Goal: Task Accomplishment & Management: Manage account settings

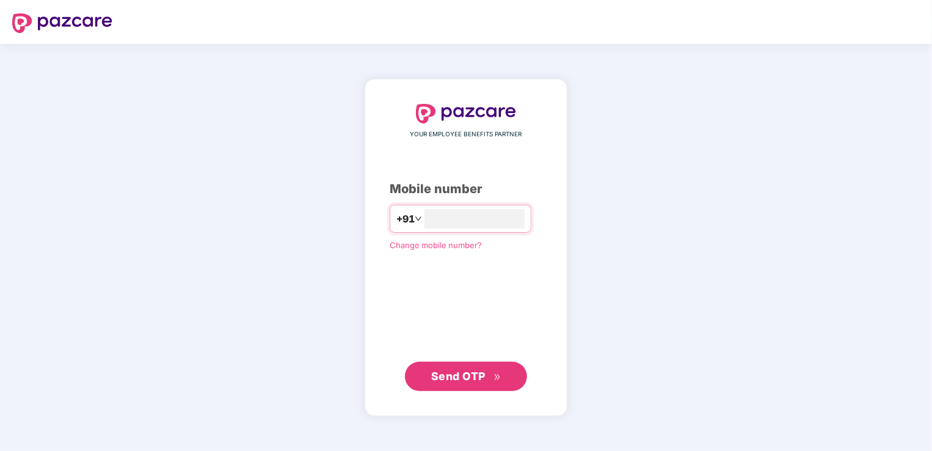
type input "**********"
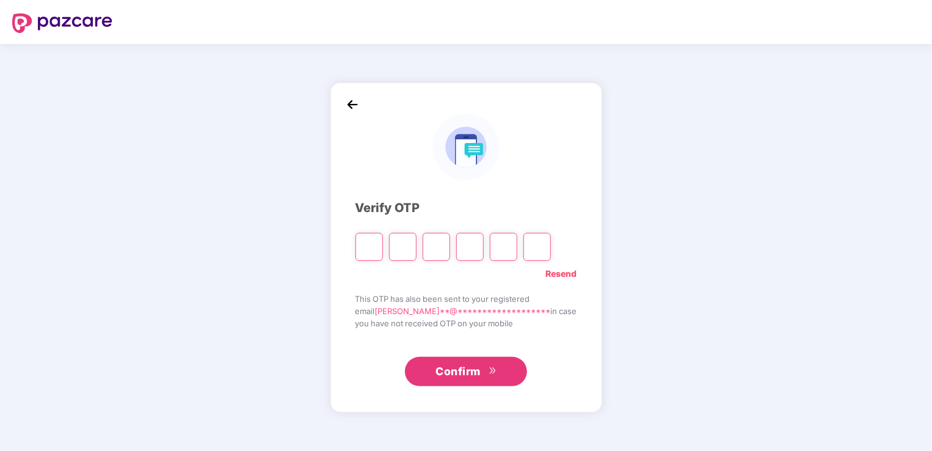
type input "*"
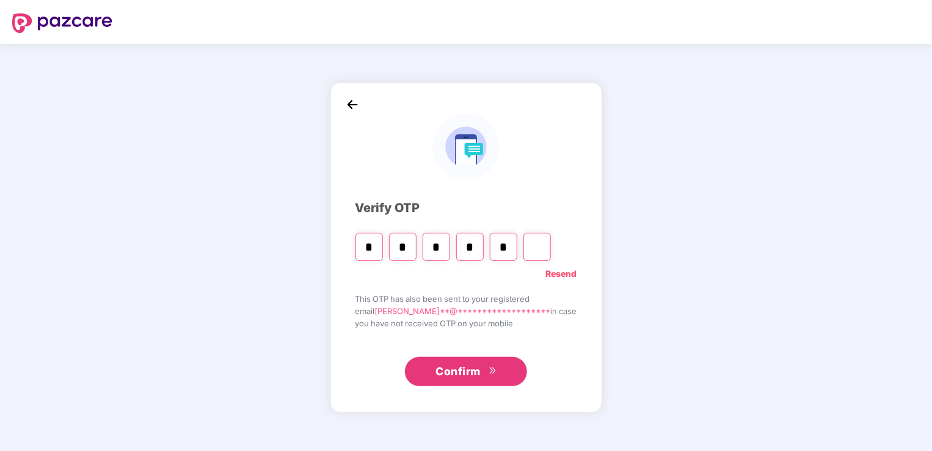
type input "*"
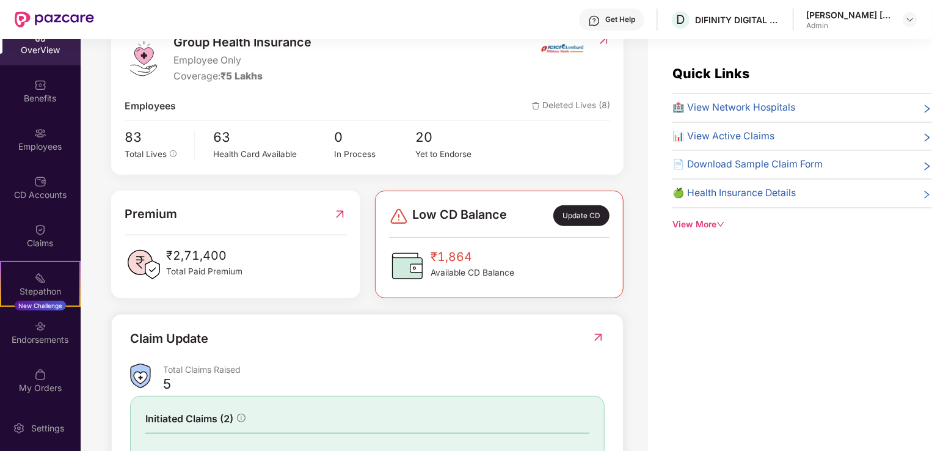
scroll to position [180, 0]
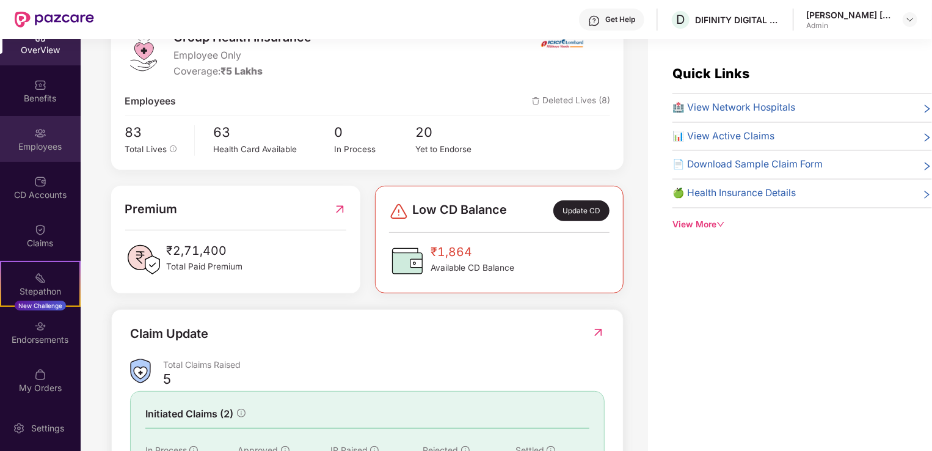
click at [37, 131] on img at bounding box center [40, 133] width 12 height 12
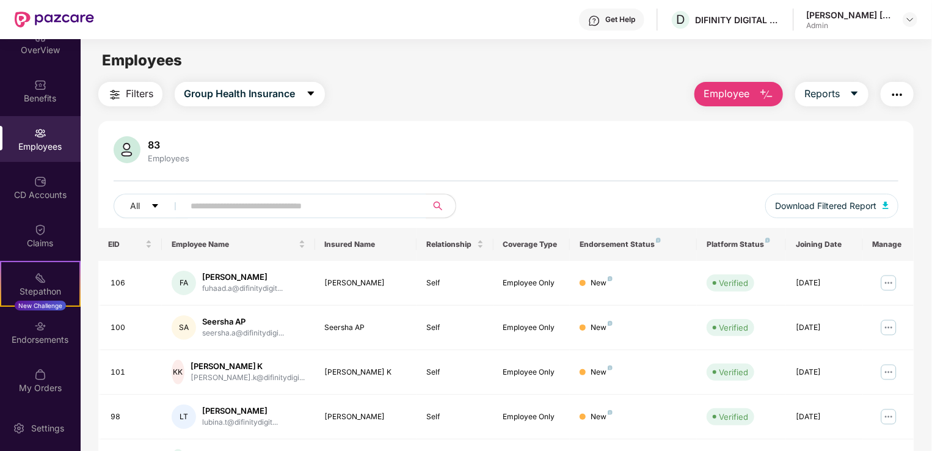
click at [717, 89] on span "Employee" at bounding box center [727, 93] width 46 height 15
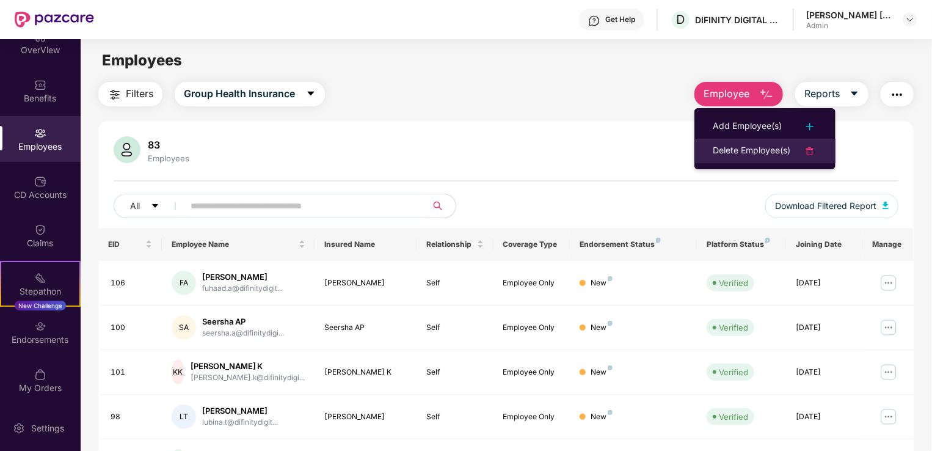
click at [732, 150] on div "Delete Employee(s)" at bounding box center [752, 151] width 78 height 15
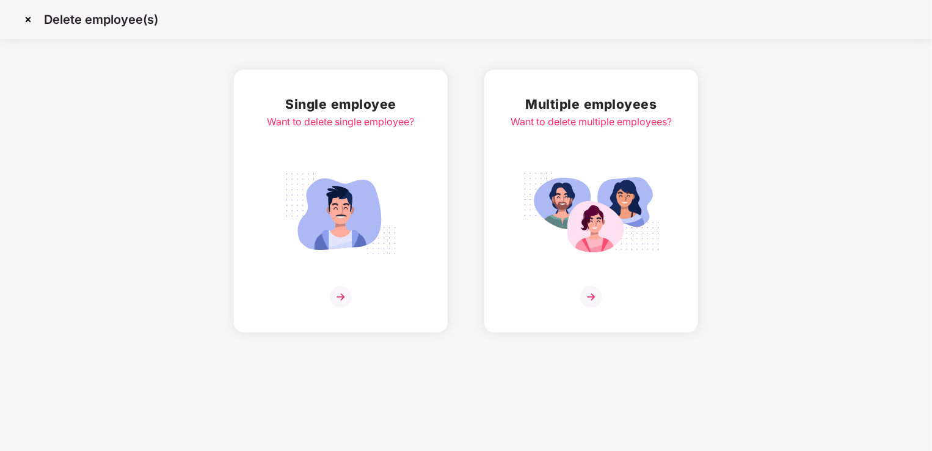
click at [360, 235] on img at bounding box center [340, 213] width 137 height 95
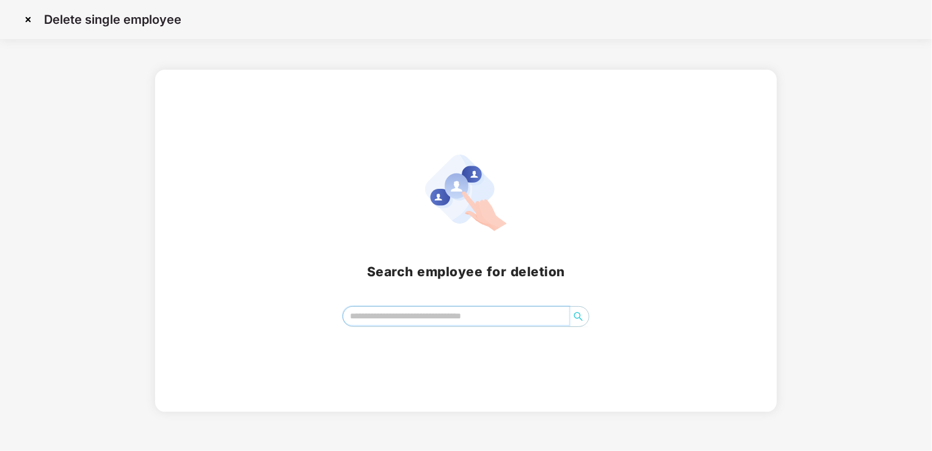
click at [389, 321] on input "search" at bounding box center [456, 316] width 226 height 18
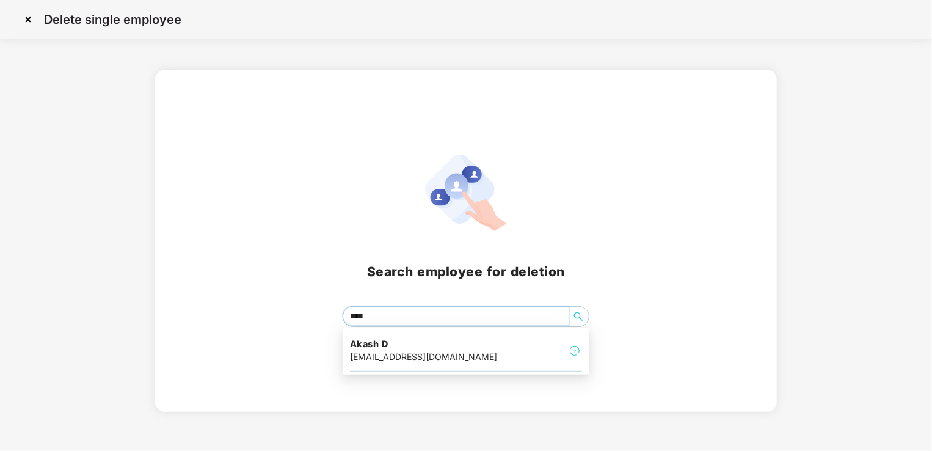
type input "*****"
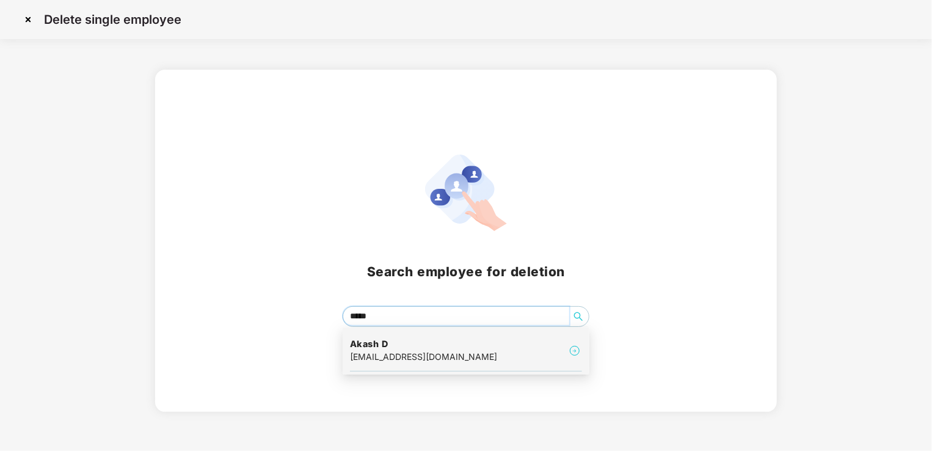
click at [389, 365] on div "Akash D [EMAIL_ADDRESS][DOMAIN_NAME]" at bounding box center [466, 350] width 232 height 41
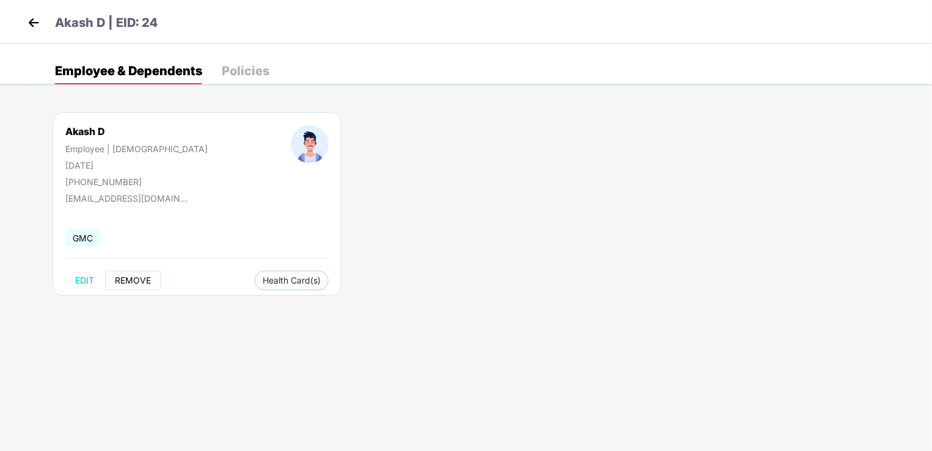
click at [134, 281] on span "REMOVE" at bounding box center [133, 281] width 36 height 10
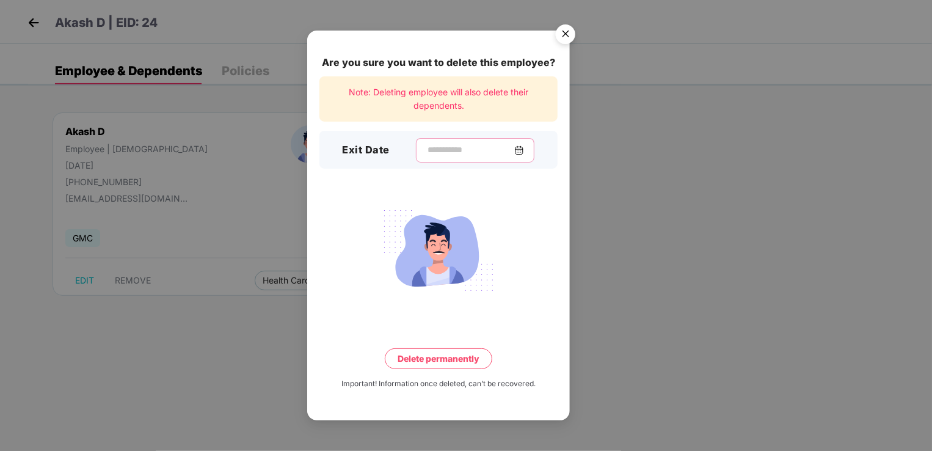
click at [426, 150] on input at bounding box center [470, 150] width 88 height 13
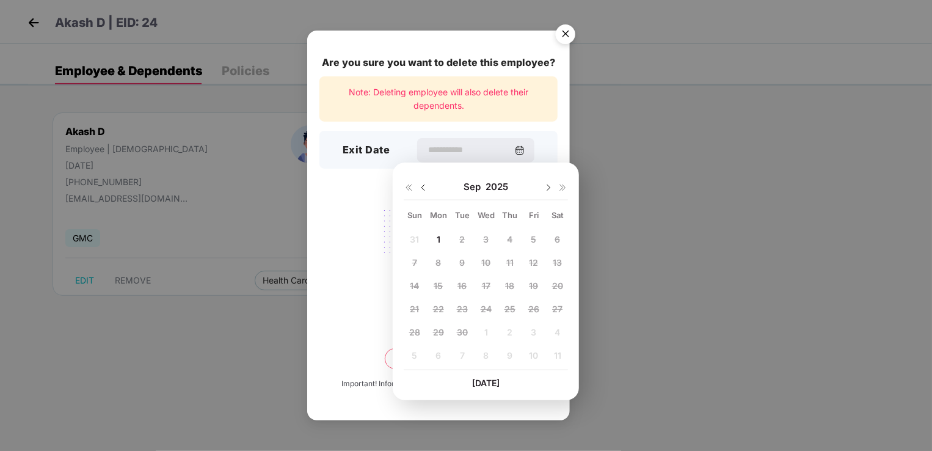
click at [425, 189] on img at bounding box center [423, 188] width 10 height 10
click at [535, 334] on span "29" at bounding box center [533, 332] width 11 height 10
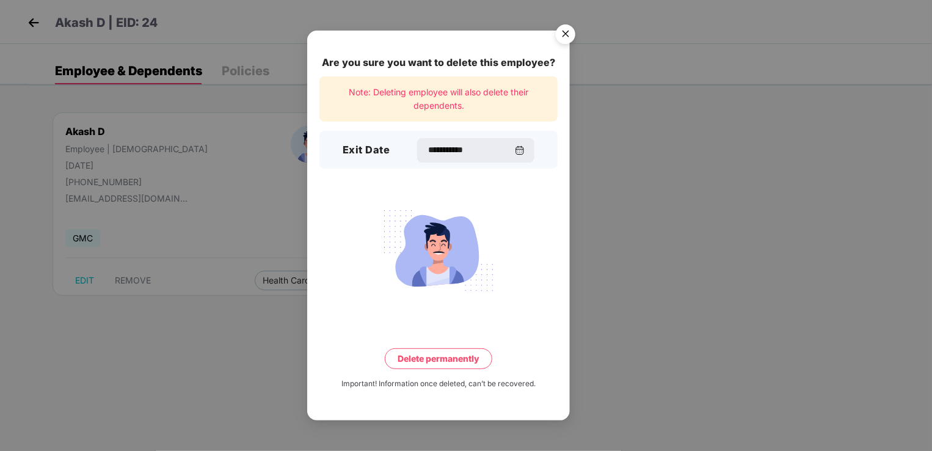
type input "**********"
click at [486, 143] on div "**********" at bounding box center [475, 150] width 119 height 24
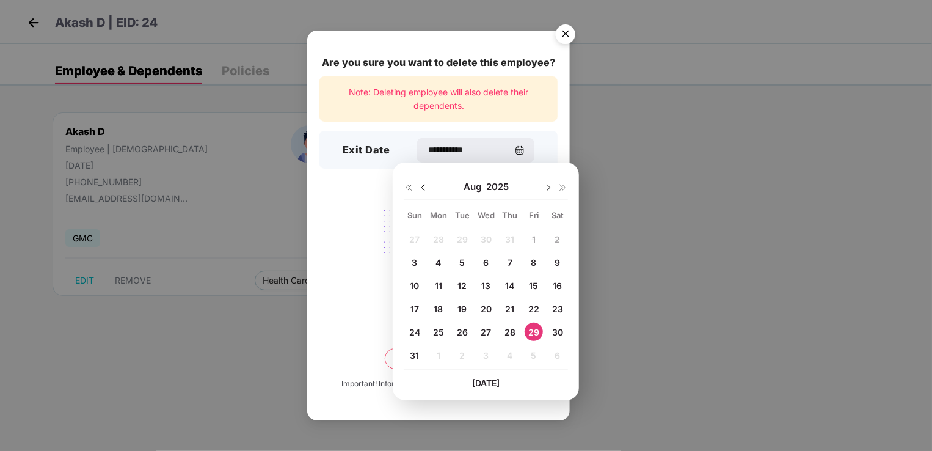
click at [651, 304] on div "**********" at bounding box center [466, 225] width 932 height 451
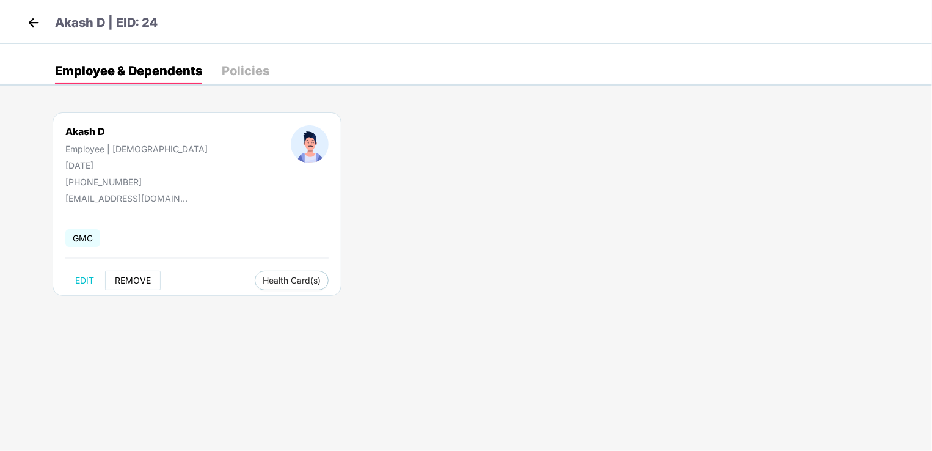
click at [115, 278] on span "REMOVE" at bounding box center [133, 281] width 36 height 10
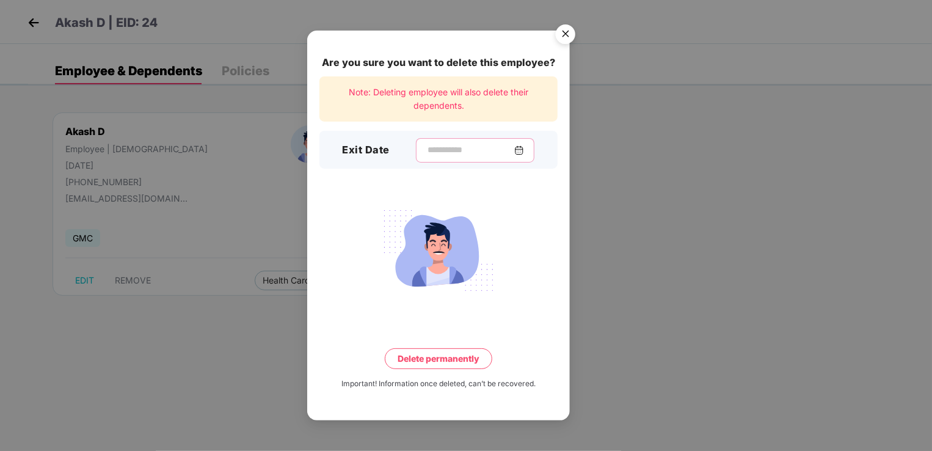
click at [432, 148] on input at bounding box center [470, 150] width 88 height 13
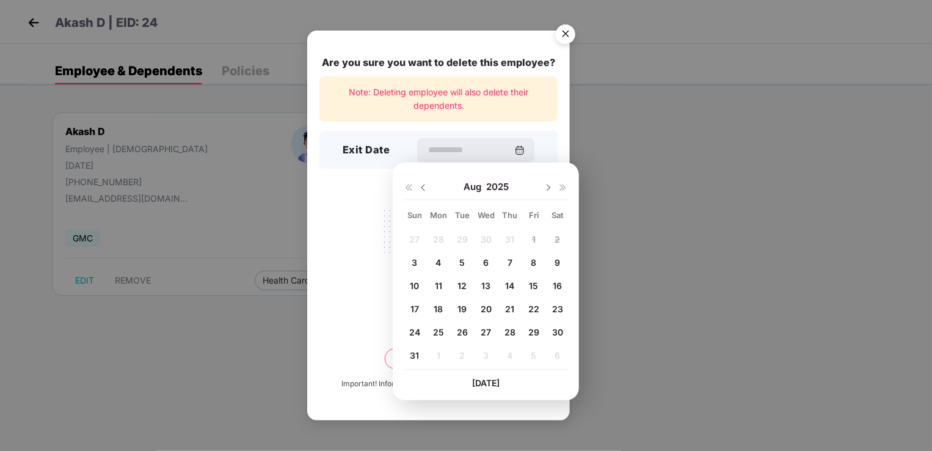
click at [528, 330] on span "29" at bounding box center [533, 332] width 11 height 10
type input "**********"
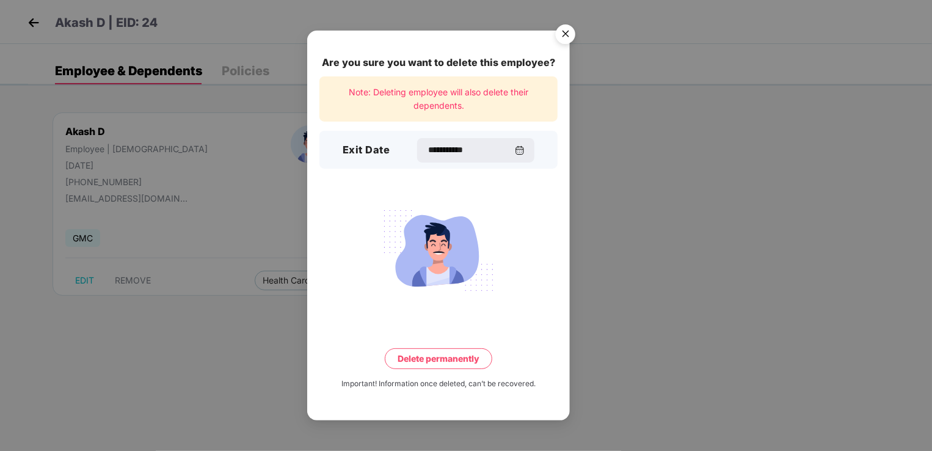
click at [470, 361] on button "Delete permanently" at bounding box center [439, 358] width 108 height 21
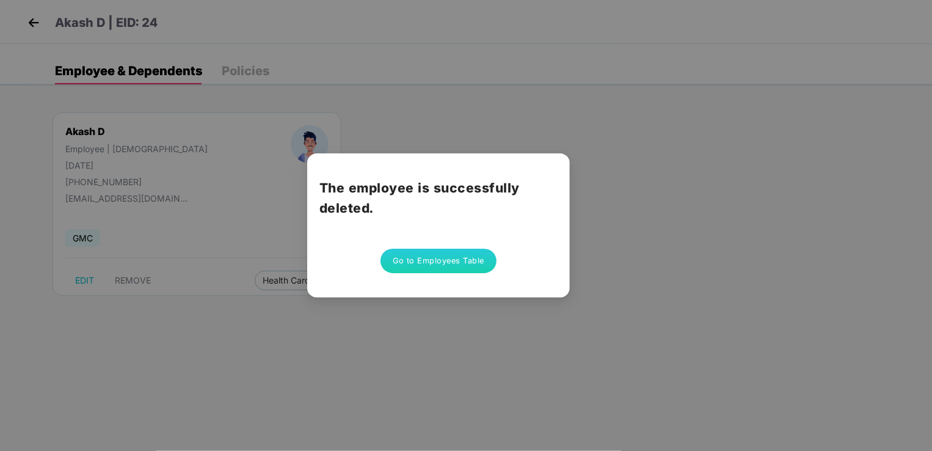
click at [447, 268] on button "Go to Employees Table" at bounding box center [439, 261] width 116 height 24
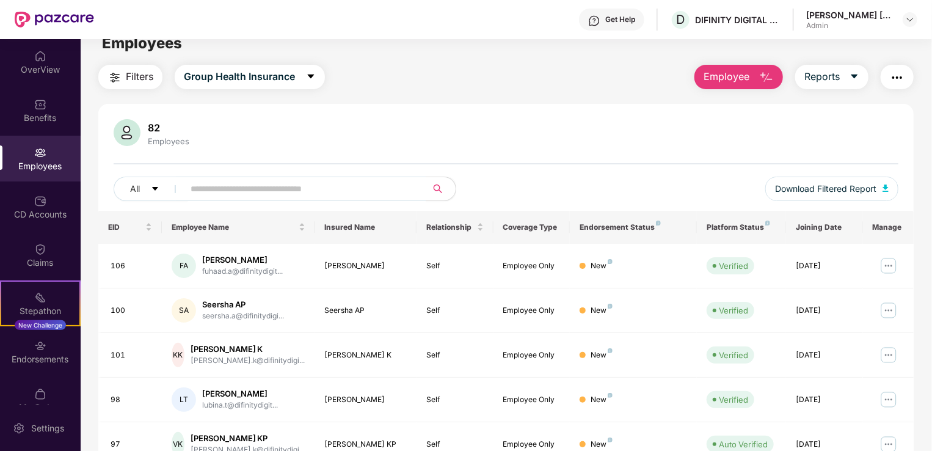
scroll to position [19, 0]
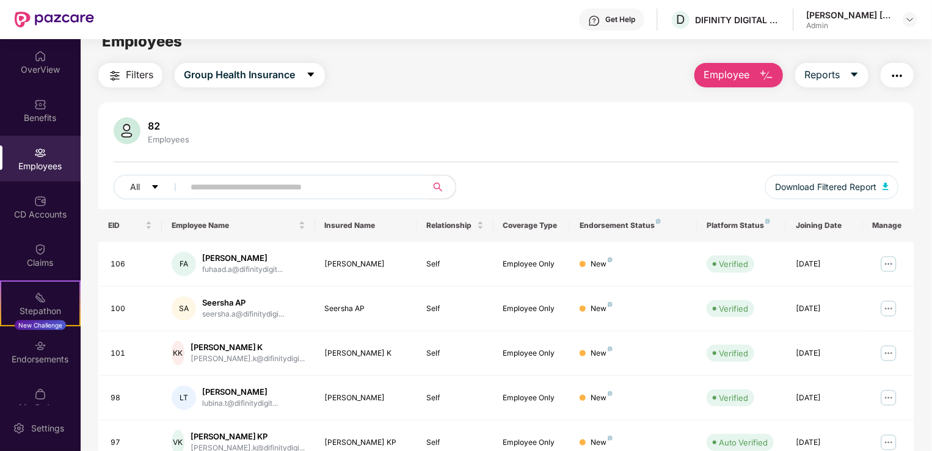
click at [425, 181] on span at bounding box center [301, 187] width 250 height 24
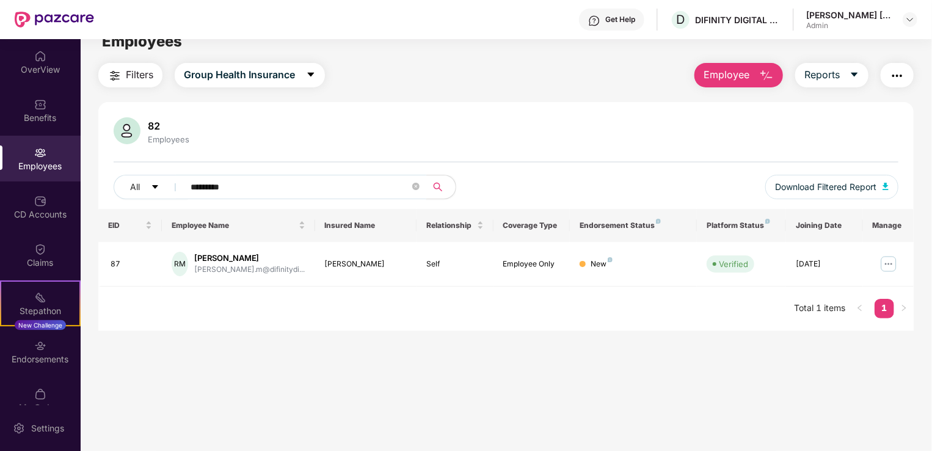
click at [319, 173] on div "82 Employees All ********* Download Filtered Report" at bounding box center [506, 163] width 816 height 92
click at [287, 187] on input "*********" at bounding box center [300, 187] width 219 height 18
type input "*"
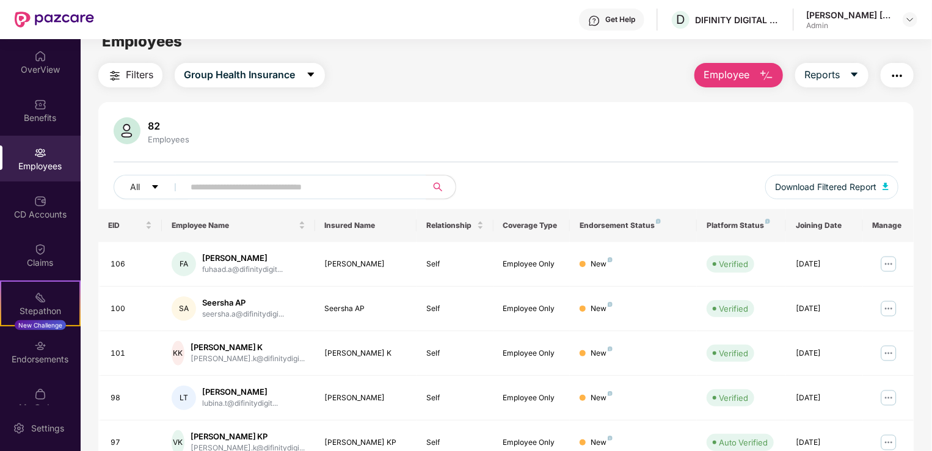
click at [241, 200] on div "All Download Filtered Report" at bounding box center [506, 192] width 785 height 34
click at [258, 193] on input "text" at bounding box center [300, 187] width 219 height 18
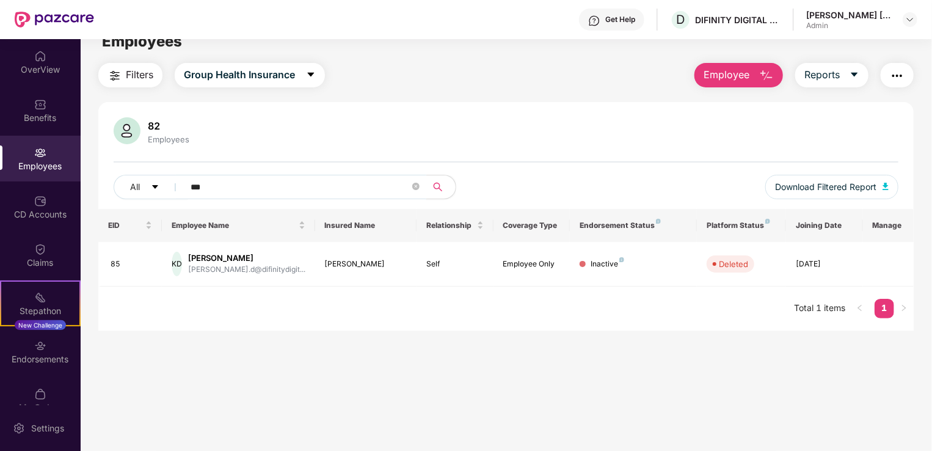
type input "******"
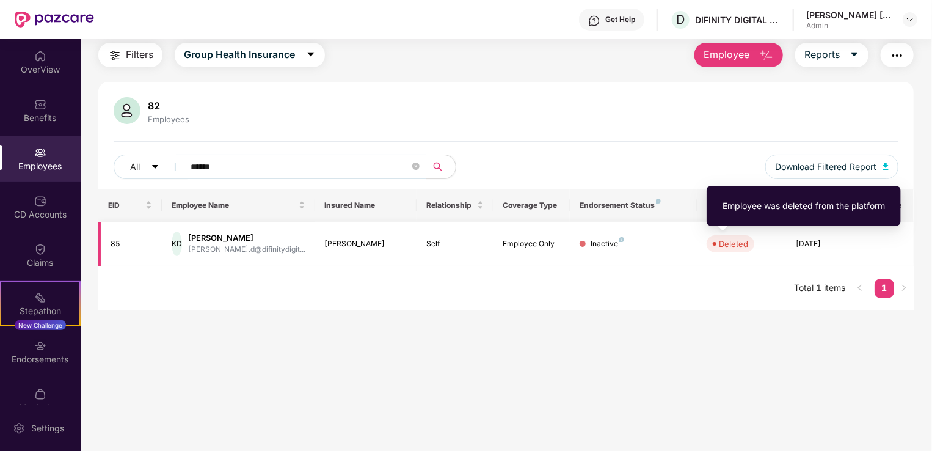
click at [734, 243] on div "Deleted" at bounding box center [733, 244] width 29 height 12
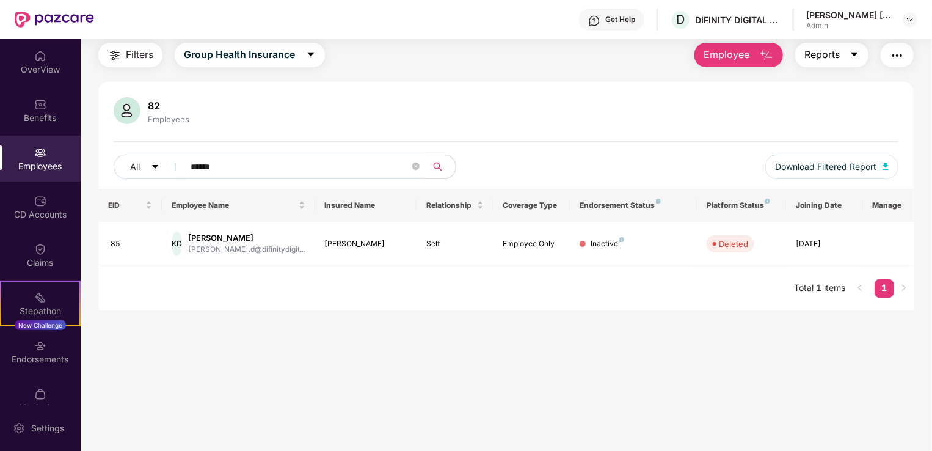
click at [856, 54] on icon "caret-down" at bounding box center [855, 54] width 10 height 10
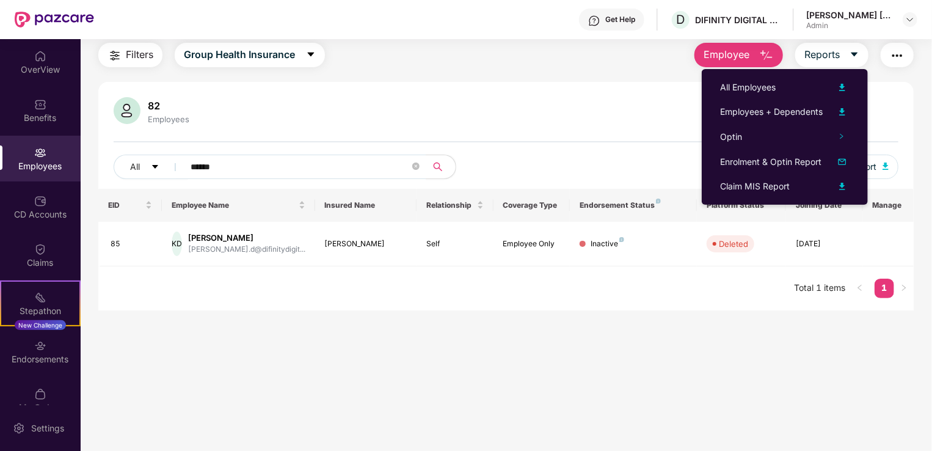
click at [908, 103] on div "82 Employees All ****** Download Filtered Report" at bounding box center [506, 143] width 816 height 92
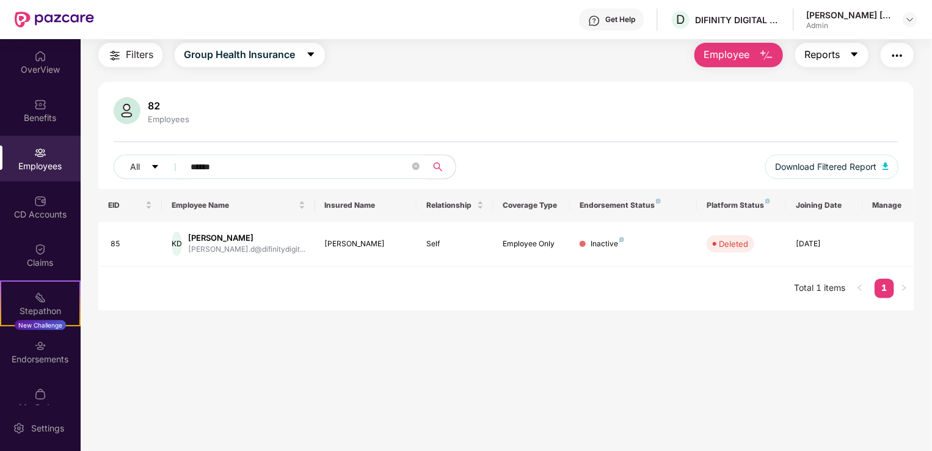
click at [858, 53] on icon "caret-down" at bounding box center [855, 54] width 10 height 10
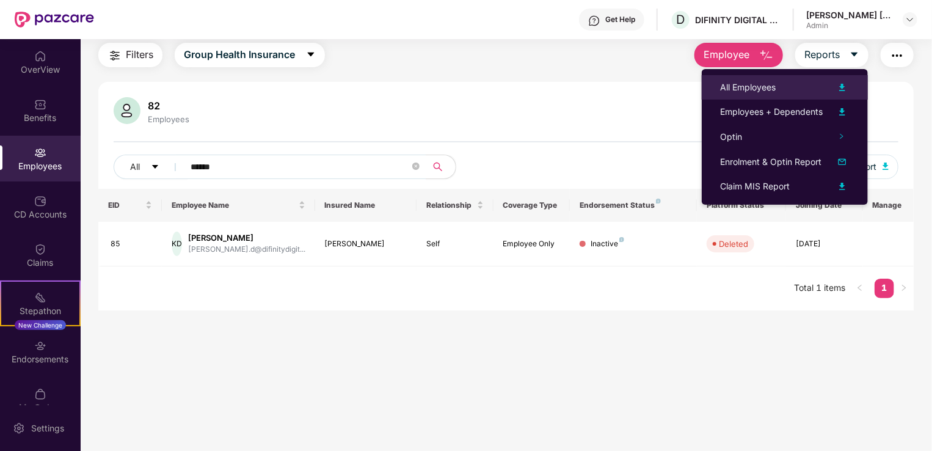
click at [802, 81] on div "All Employees" at bounding box center [785, 87] width 130 height 15
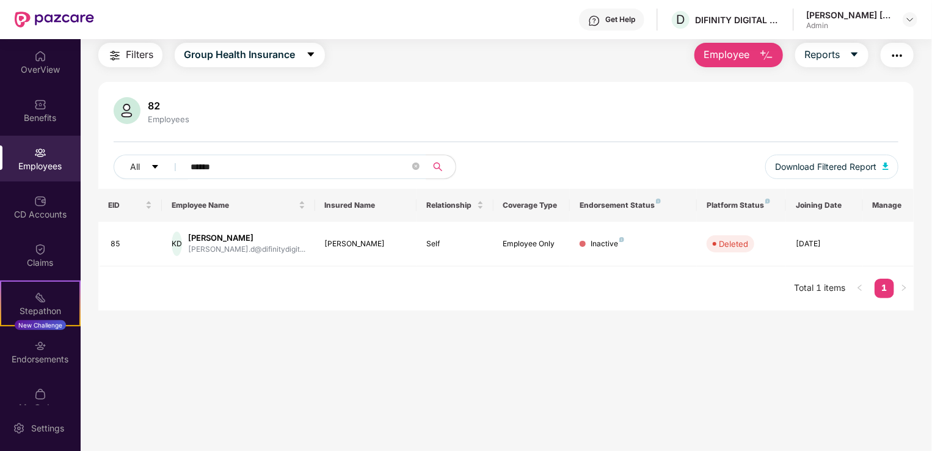
click at [736, 51] on span "Employee" at bounding box center [727, 54] width 46 height 15
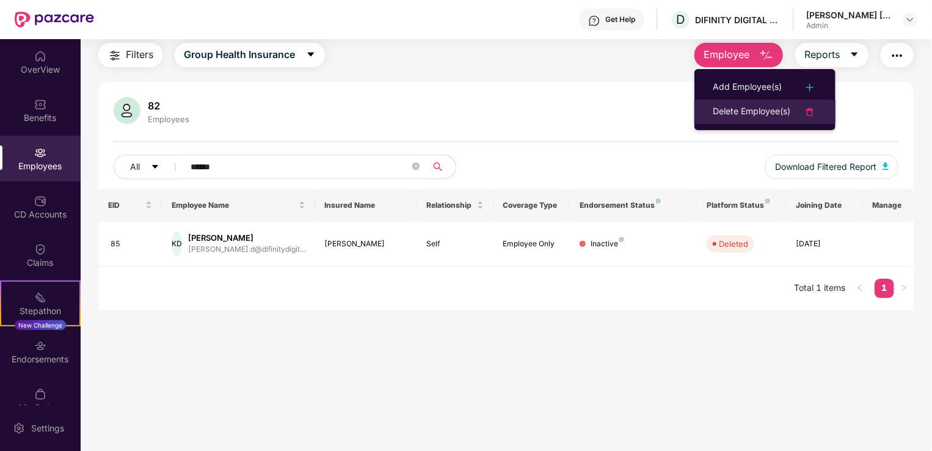
click at [721, 108] on div "Delete Employee(s)" at bounding box center [752, 111] width 78 height 15
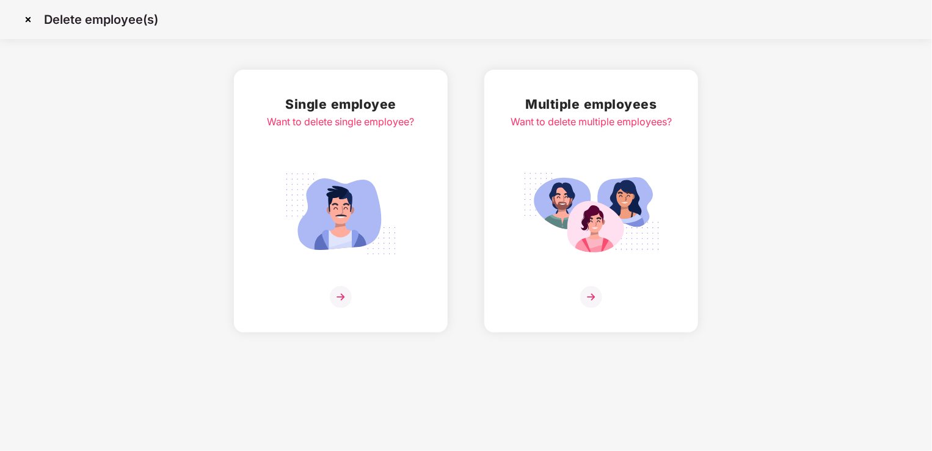
click at [357, 218] on img at bounding box center [340, 213] width 137 height 95
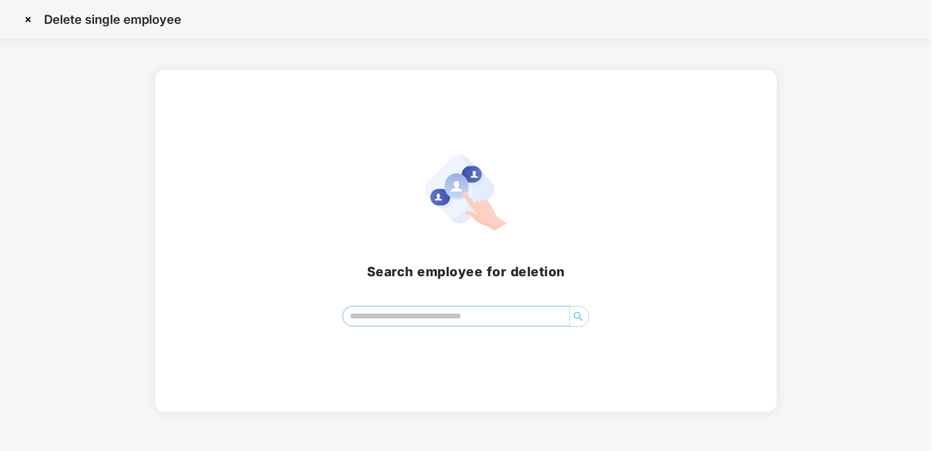
click at [373, 320] on input "search" at bounding box center [456, 316] width 226 height 18
type input "*"
type input "**"
click at [581, 318] on icon "search" at bounding box center [579, 317] width 10 height 10
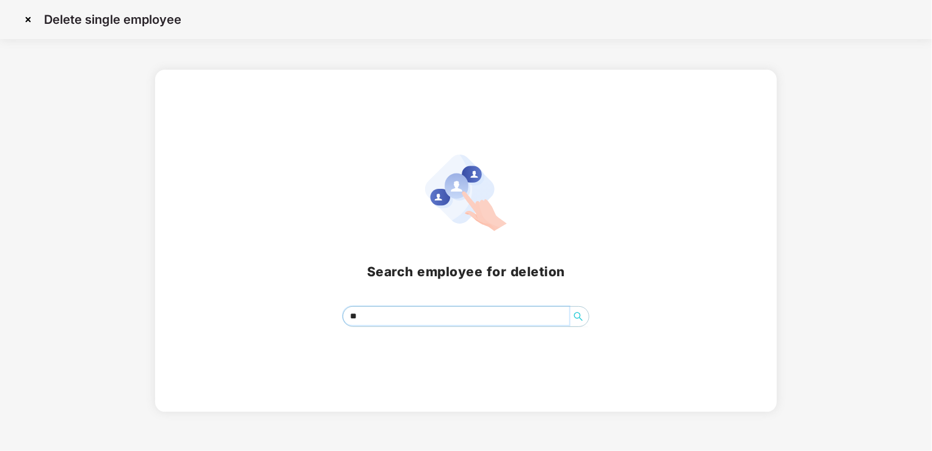
click at [581, 318] on icon "search" at bounding box center [579, 317] width 10 height 10
click at [384, 336] on div "Search employee for deletion **" at bounding box center [465, 241] width 621 height 342
click at [28, 21] on img at bounding box center [28, 20] width 20 height 20
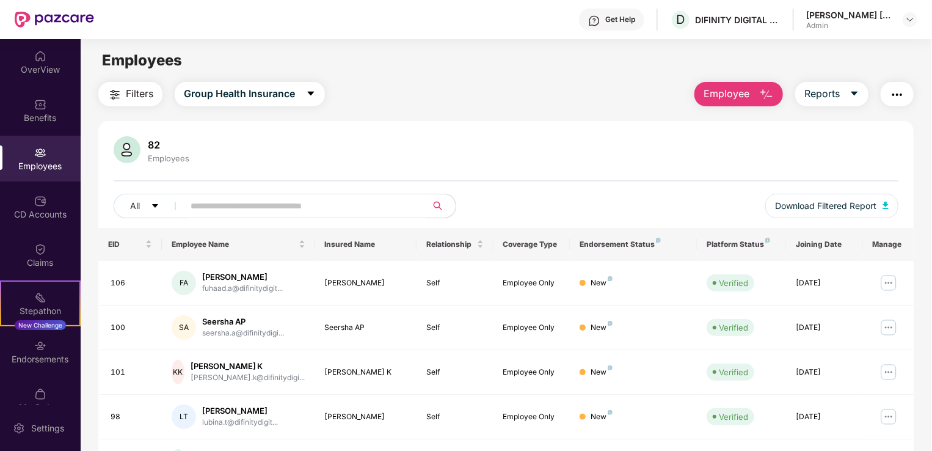
click at [315, 208] on input "text" at bounding box center [300, 206] width 219 height 18
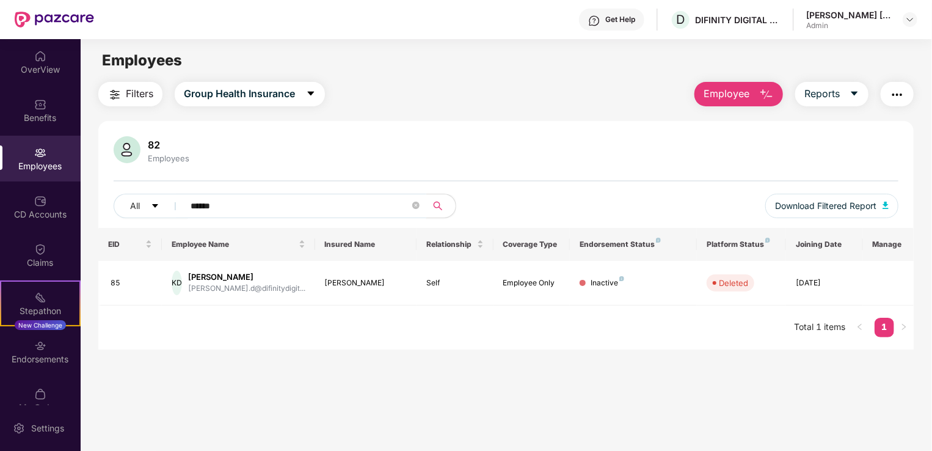
type input "******"
click at [893, 201] on button "Download Filtered Report" at bounding box center [831, 206] width 133 height 24
click at [282, 204] on input "******" at bounding box center [300, 206] width 219 height 18
click at [40, 414] on div "Settings" at bounding box center [40, 428] width 81 height 46
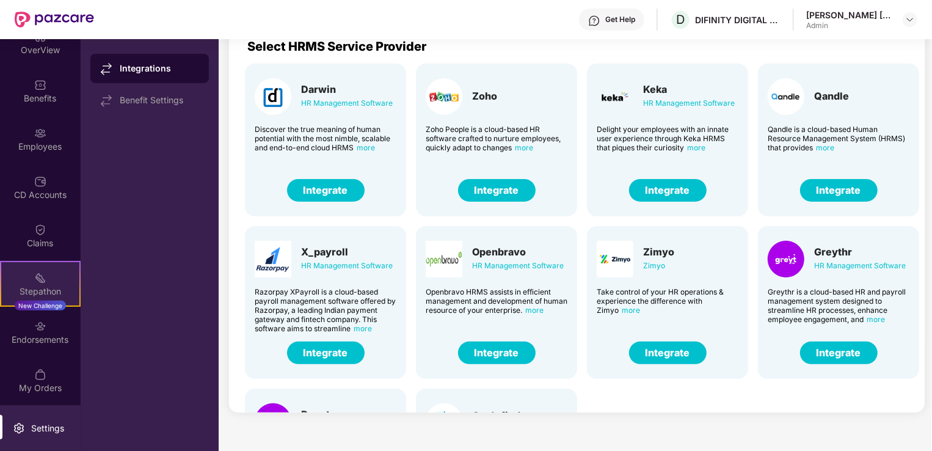
scroll to position [38, 0]
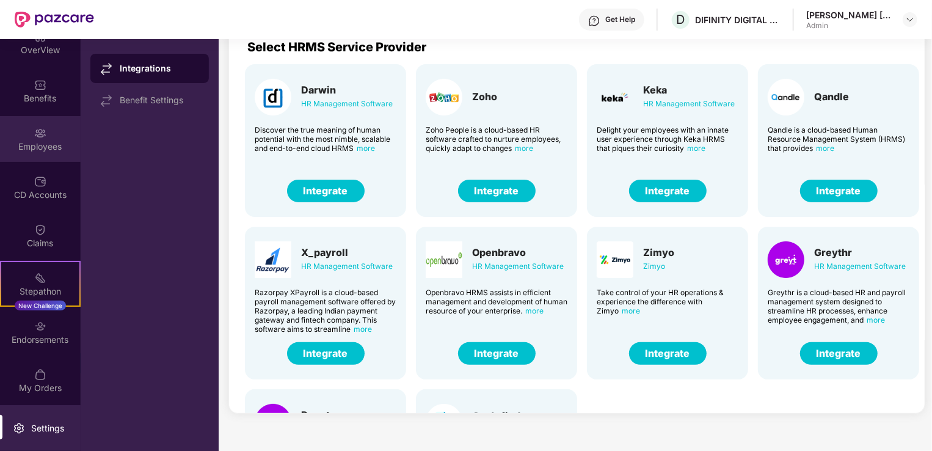
click at [43, 149] on div "Employees" at bounding box center [40, 147] width 81 height 12
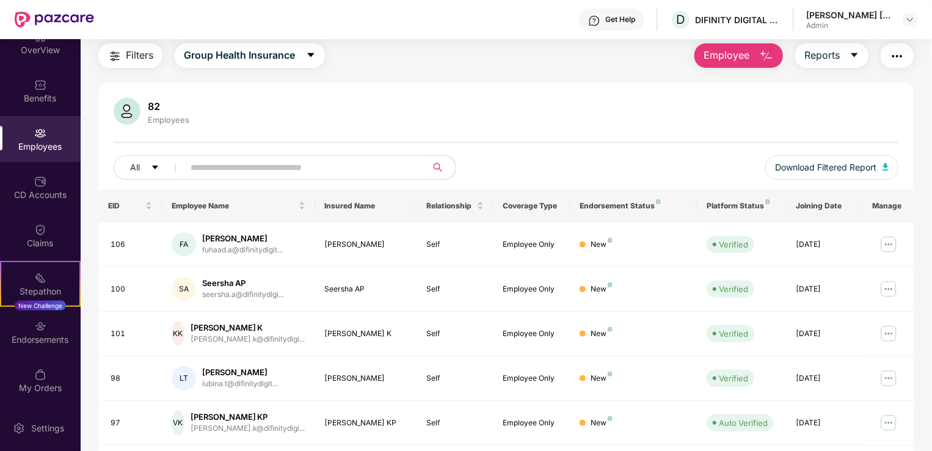
click at [131, 57] on span "Filters" at bounding box center [139, 55] width 27 height 15
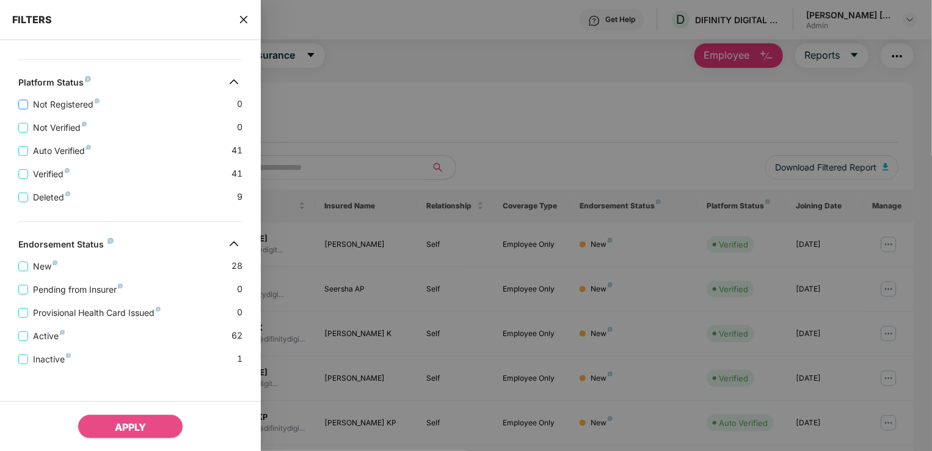
scroll to position [206, 0]
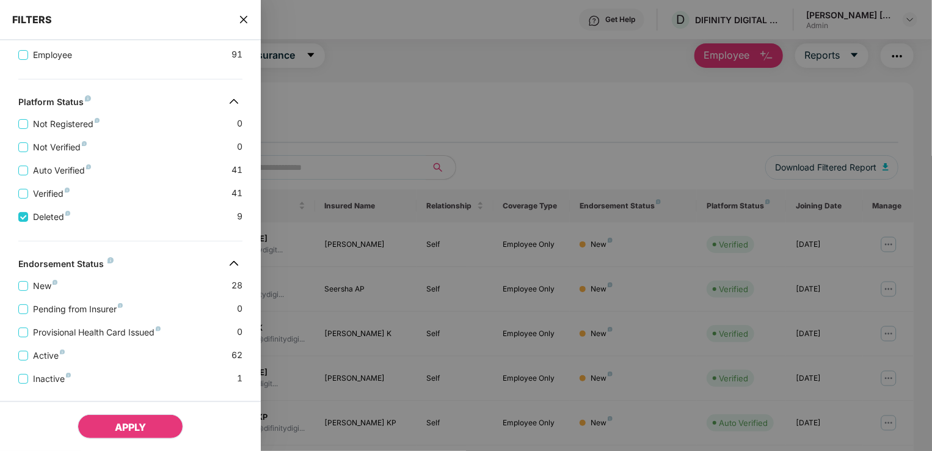
click at [114, 433] on button "APPLY" at bounding box center [131, 426] width 106 height 24
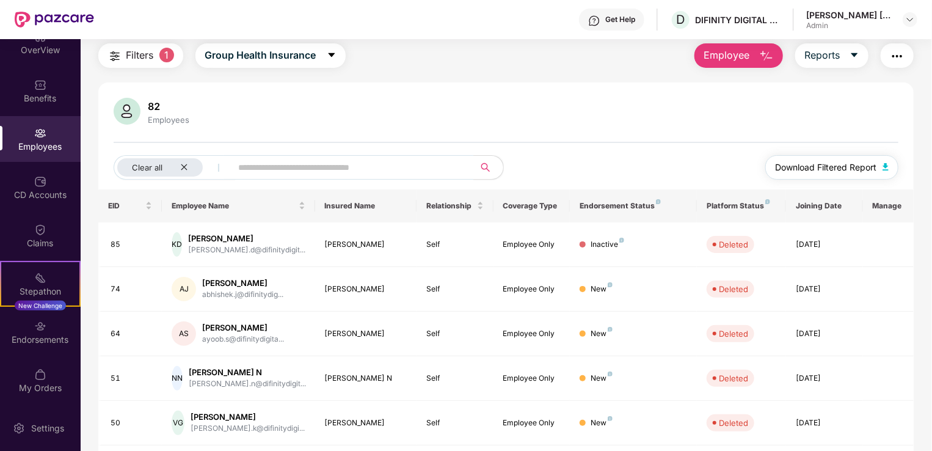
click at [886, 166] on img "button" at bounding box center [886, 166] width 6 height 7
click at [572, 122] on div "82 Employees" at bounding box center [506, 112] width 785 height 29
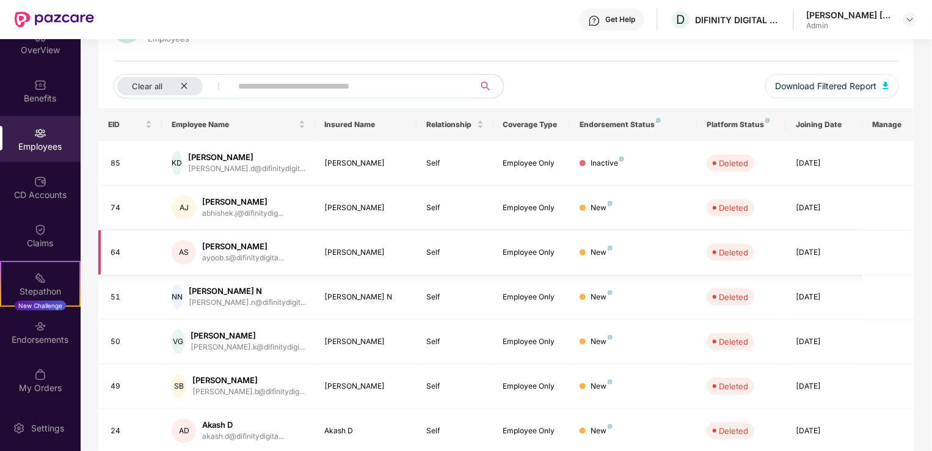
scroll to position [139, 0]
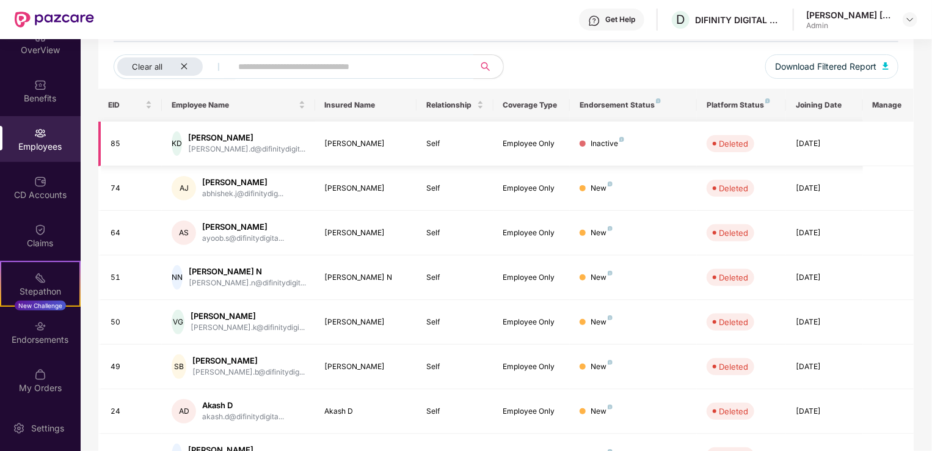
click at [623, 142] on div "Inactive" at bounding box center [608, 144] width 34 height 12
click at [618, 141] on div "Inactive" at bounding box center [608, 144] width 34 height 12
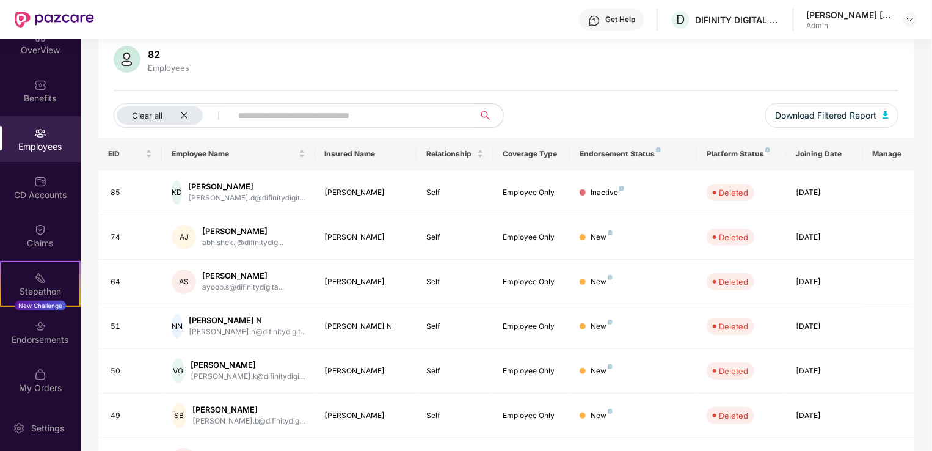
scroll to position [89, 0]
click at [316, 109] on input "text" at bounding box center [347, 117] width 219 height 18
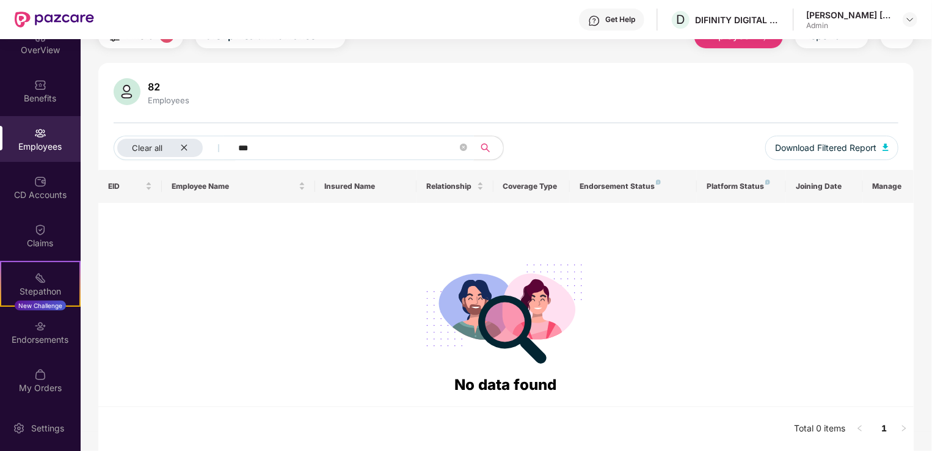
scroll to position [57, 0]
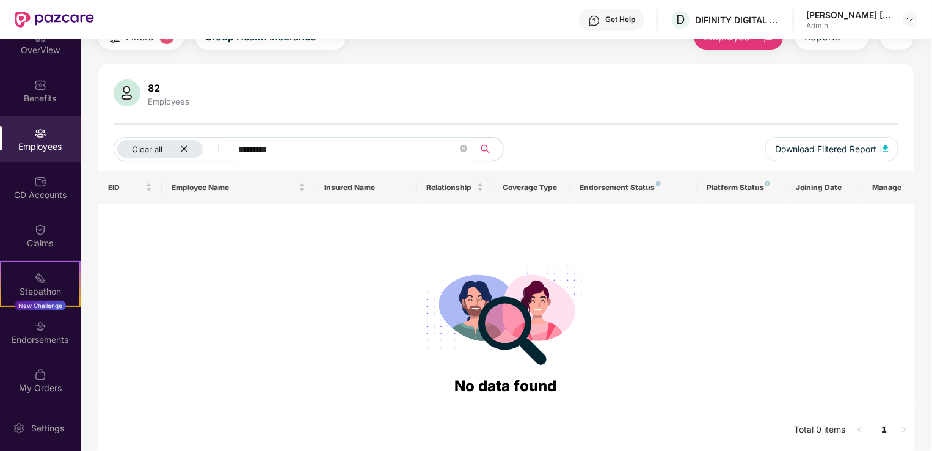
click at [315, 150] on input "*********" at bounding box center [347, 149] width 219 height 18
type input "*"
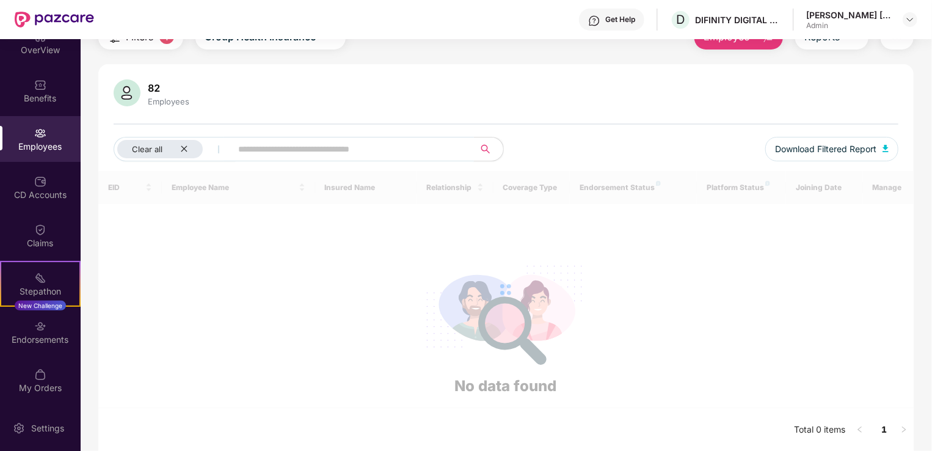
click at [315, 150] on input "text" at bounding box center [347, 149] width 219 height 18
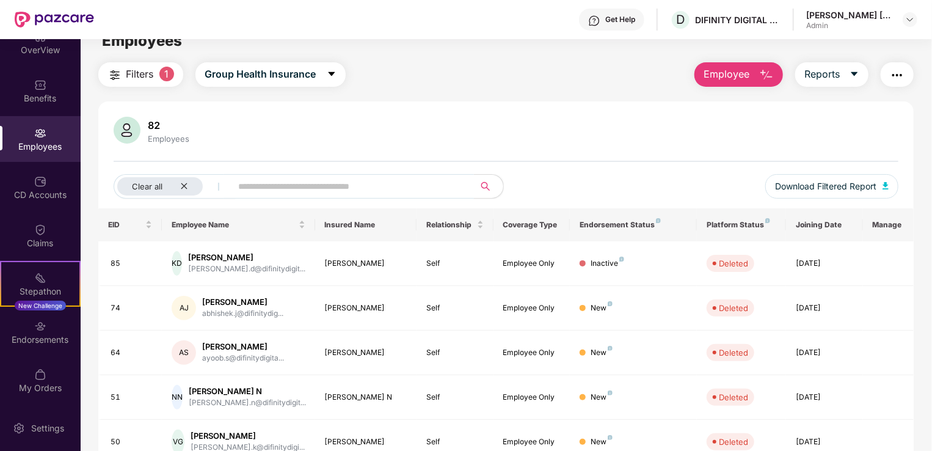
scroll to position [21, 0]
click at [517, 131] on div "82 Employees" at bounding box center [506, 129] width 785 height 29
click at [183, 184] on icon "close" at bounding box center [184, 185] width 8 height 8
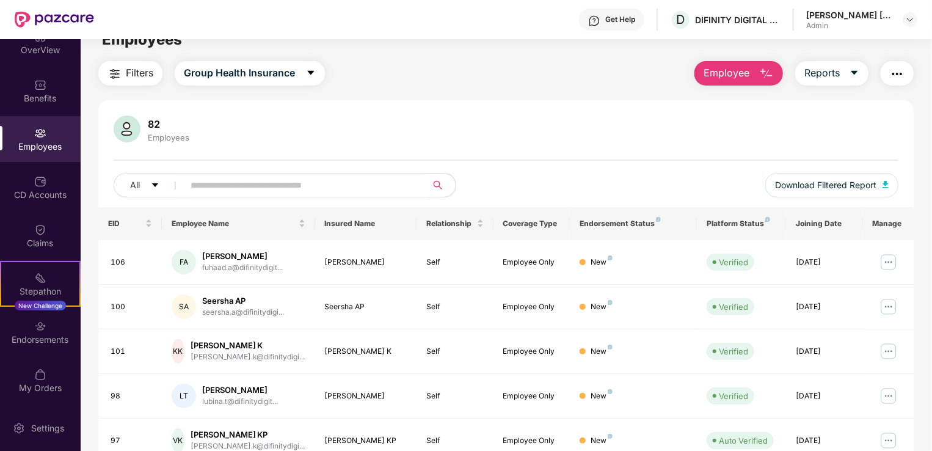
click at [195, 189] on input "text" at bounding box center [300, 185] width 219 height 18
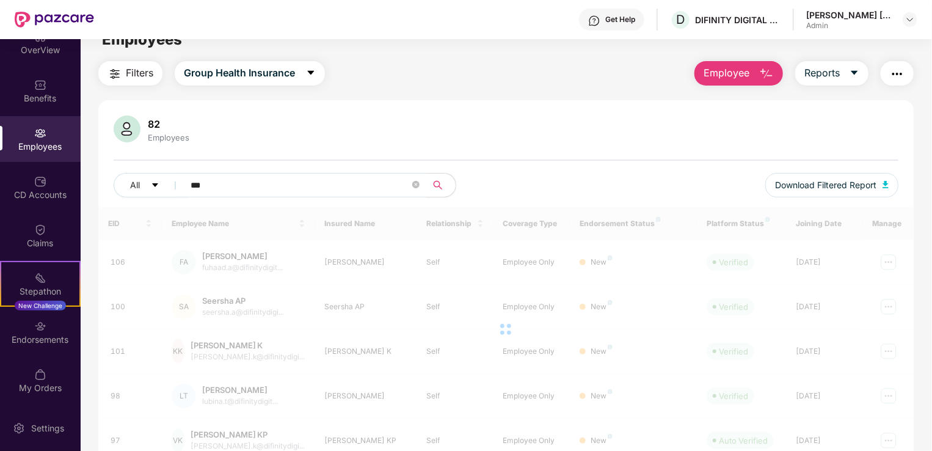
type input "*********"
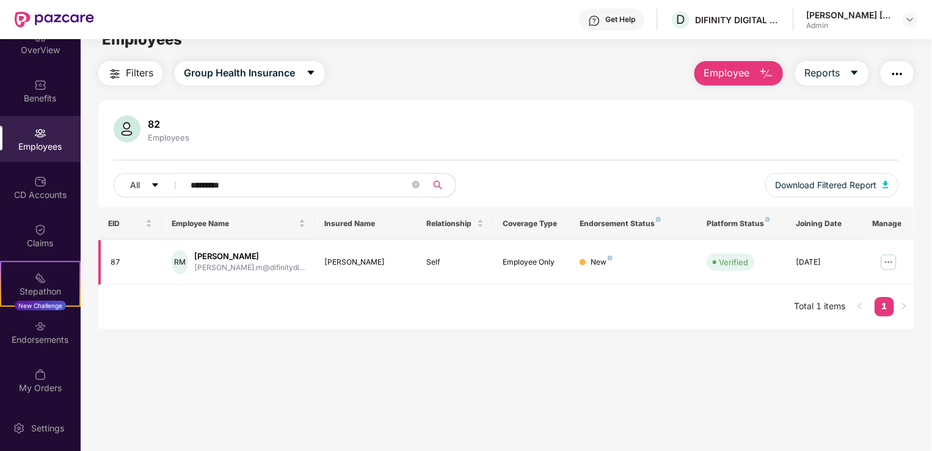
click at [889, 263] on img at bounding box center [889, 262] width 20 height 20
drag, startPoint x: 557, startPoint y: 380, endPoint x: 237, endPoint y: 272, distance: 337.7
click at [237, 272] on div "[PERSON_NAME].m@difinitydi..." at bounding box center [249, 268] width 111 height 12
click at [131, 257] on div "87" at bounding box center [132, 263] width 42 height 12
click at [182, 265] on div "RM" at bounding box center [180, 262] width 16 height 24
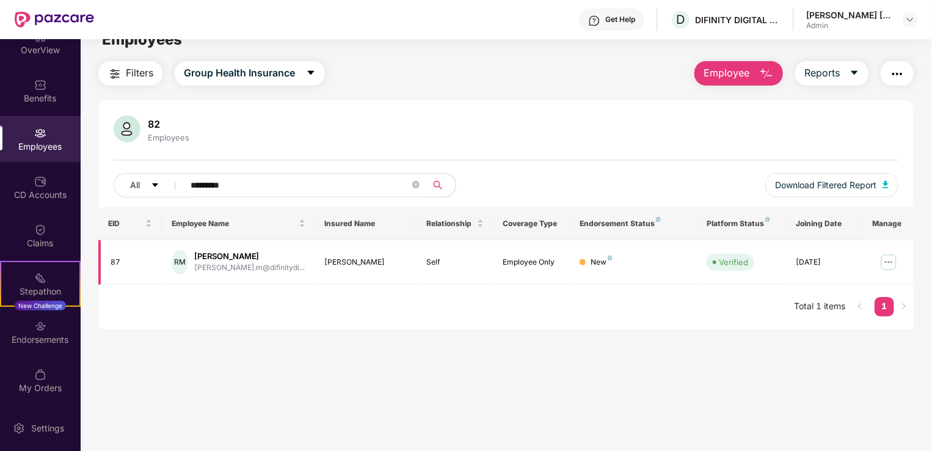
click at [888, 260] on img at bounding box center [889, 262] width 20 height 20
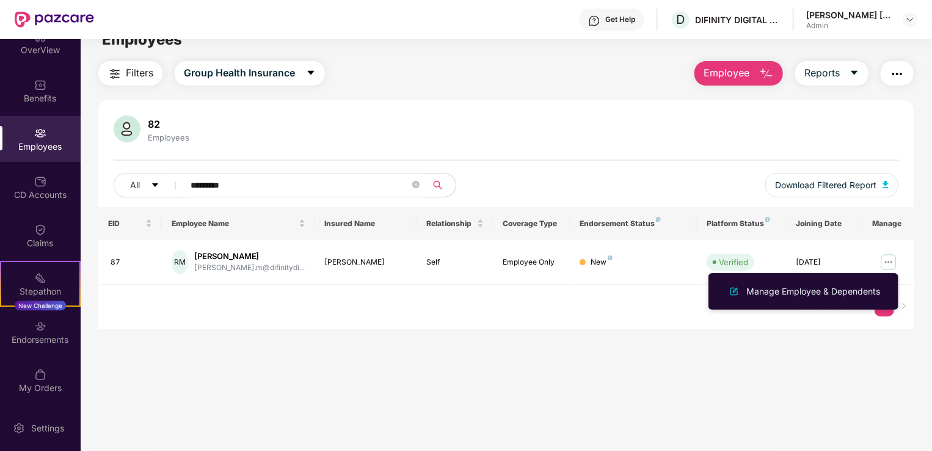
click at [819, 354] on main "Employees Filters Group Health Insurance Employee Reports 82 Employees All ****…" at bounding box center [506, 243] width 851 height 451
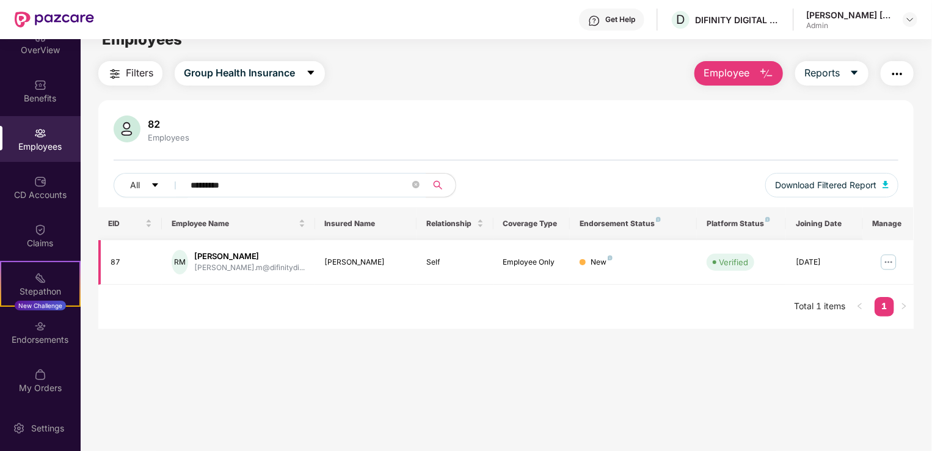
click at [891, 268] on img at bounding box center [889, 262] width 20 height 20
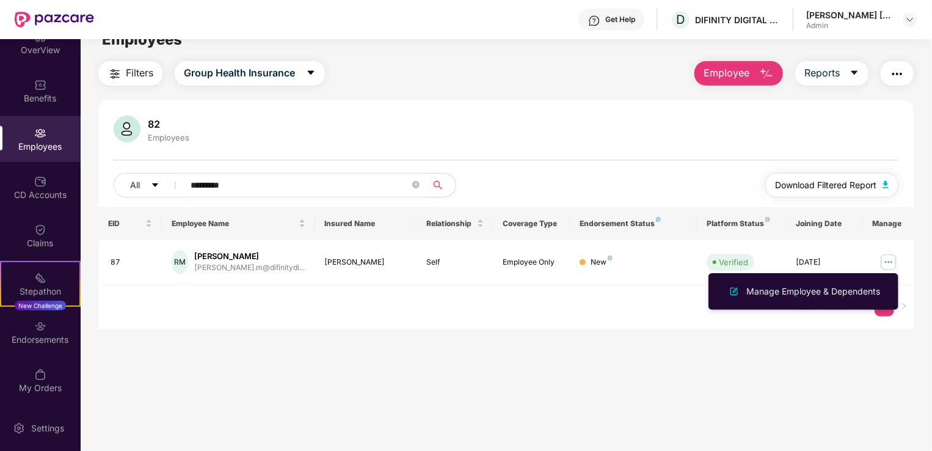
click at [887, 188] on button "Download Filtered Report" at bounding box center [831, 185] width 133 height 24
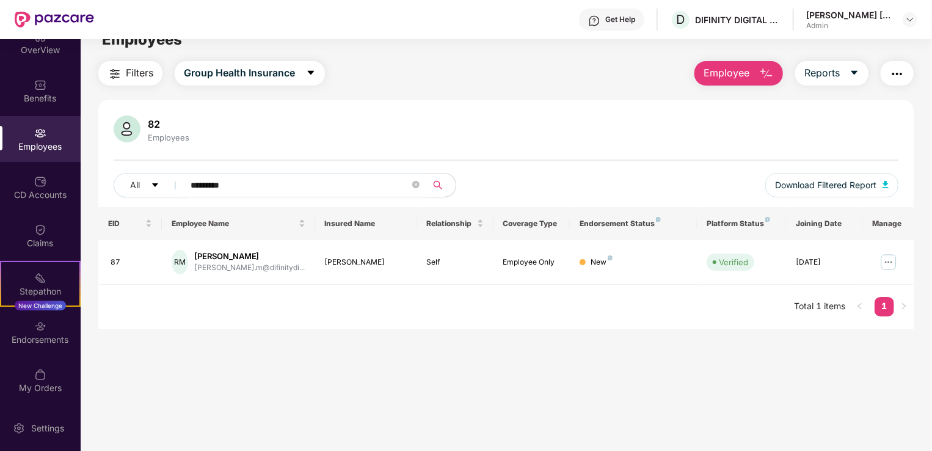
click at [182, 331] on main "Employees Filters Group Health Insurance Employee Reports 82 Employees All ****…" at bounding box center [506, 243] width 851 height 451
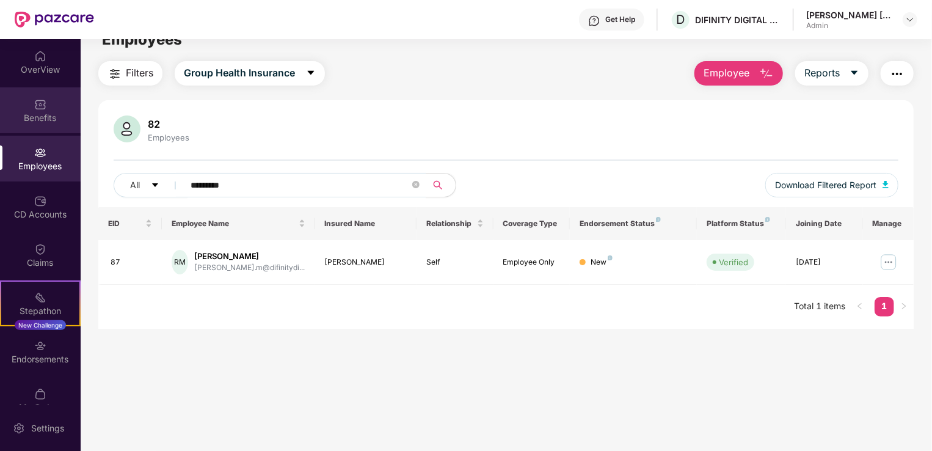
click at [48, 73] on div "OverView" at bounding box center [40, 70] width 81 height 12
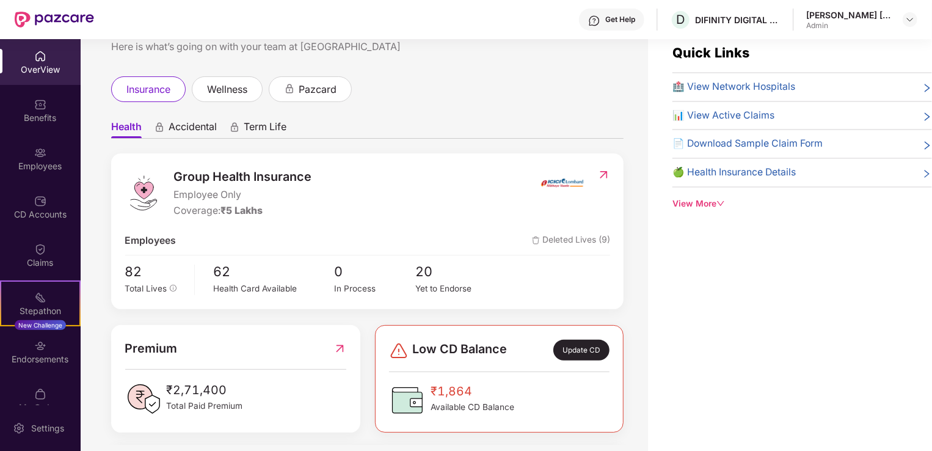
scroll to position [18, 0]
click at [154, 291] on span "Total Lives" at bounding box center [146, 290] width 42 height 10
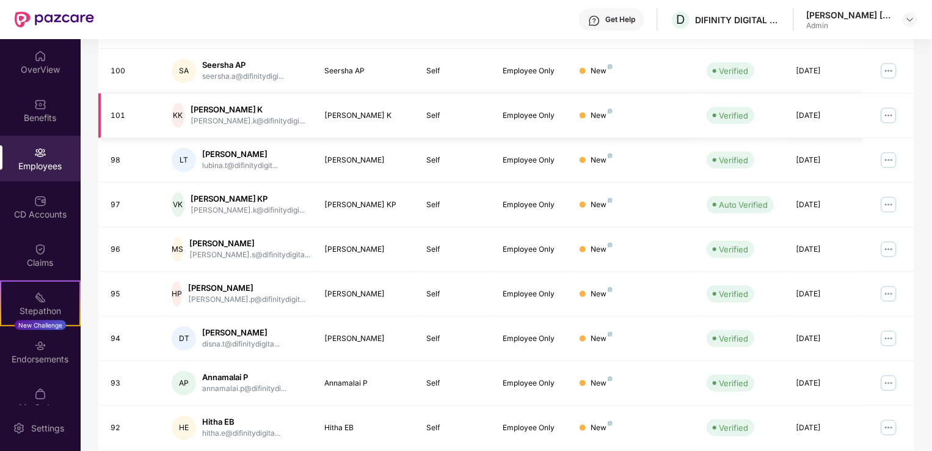
scroll to position [298, 0]
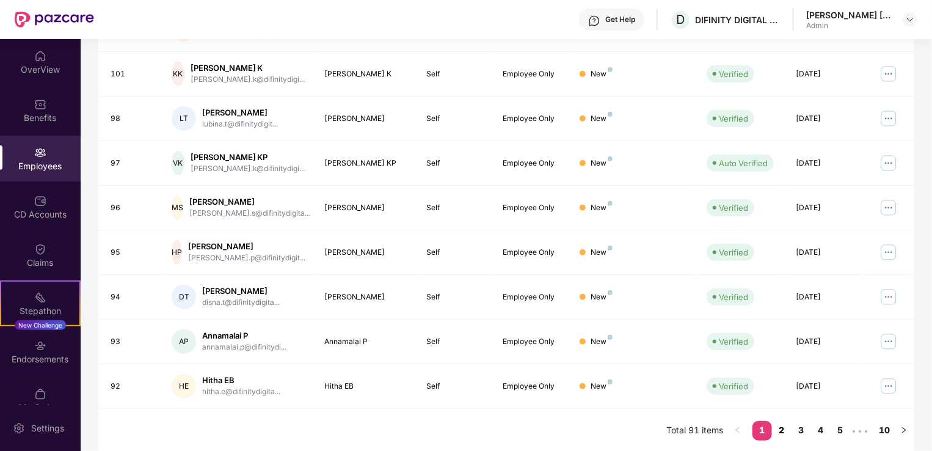
click at [781, 433] on link "2" at bounding box center [782, 430] width 20 height 18
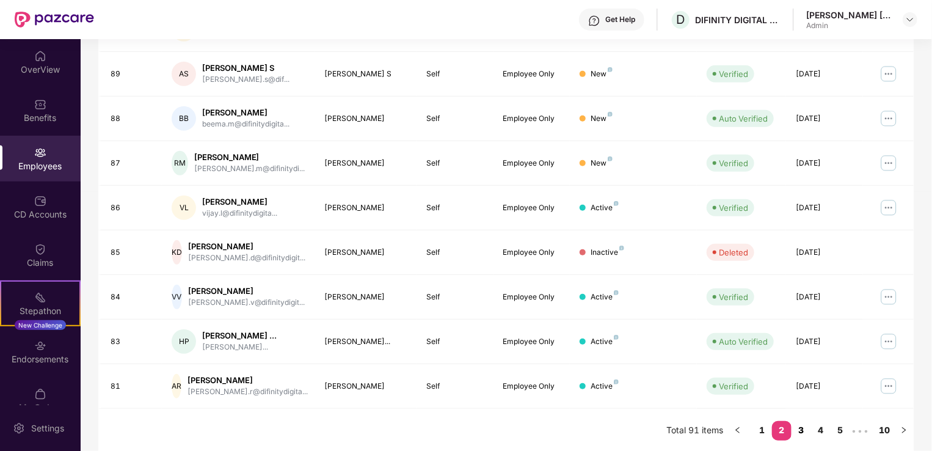
click at [800, 425] on link "3" at bounding box center [802, 430] width 20 height 18
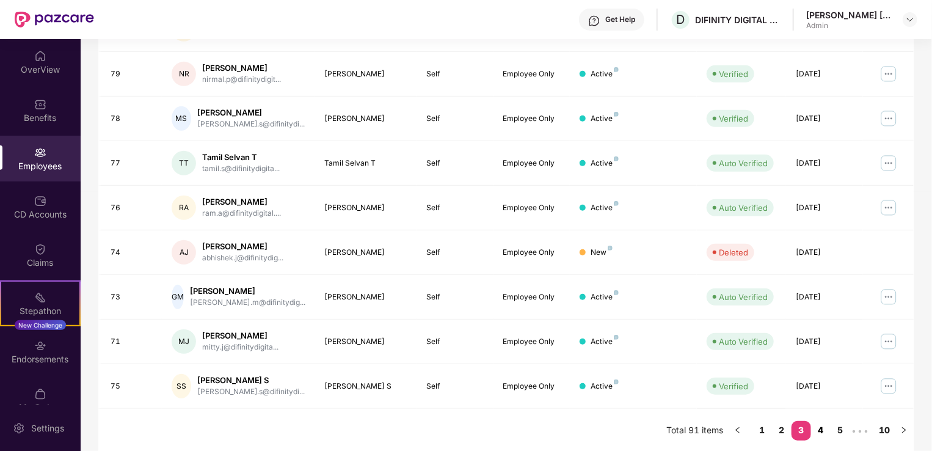
click at [821, 434] on link "4" at bounding box center [821, 430] width 20 height 18
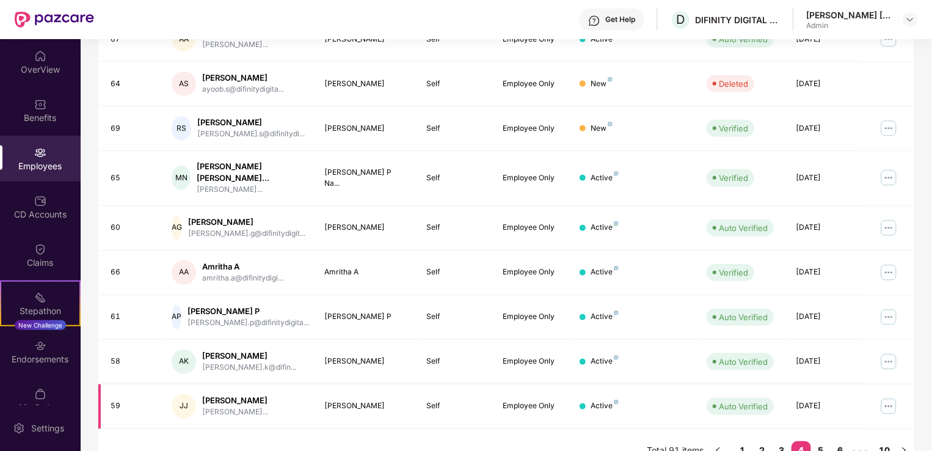
scroll to position [308, 0]
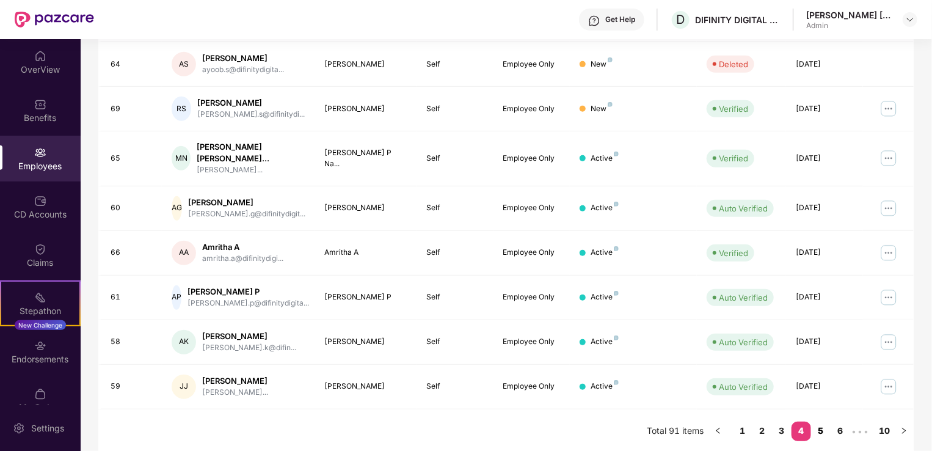
click at [822, 428] on link "5" at bounding box center [821, 431] width 20 height 18
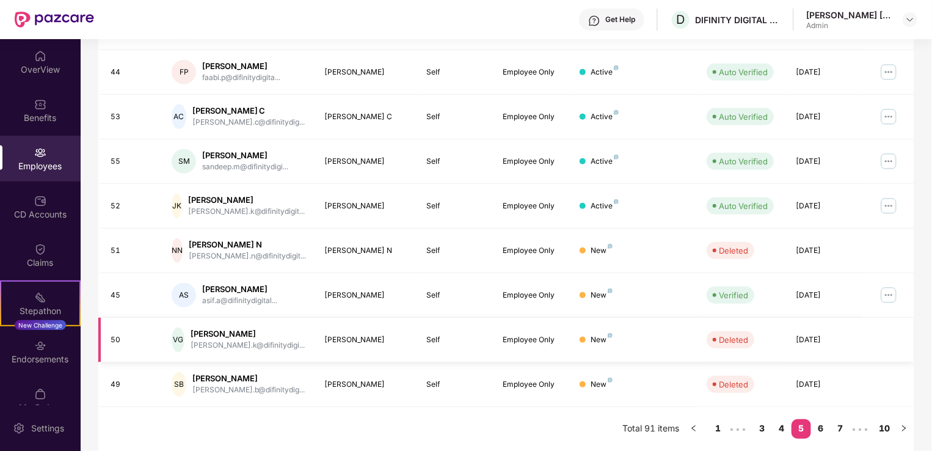
scroll to position [298, 0]
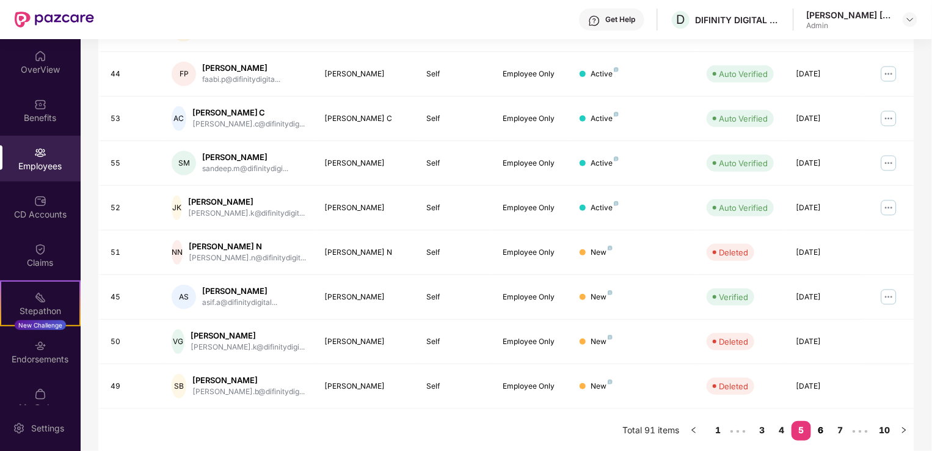
click at [825, 435] on link "6" at bounding box center [821, 430] width 20 height 18
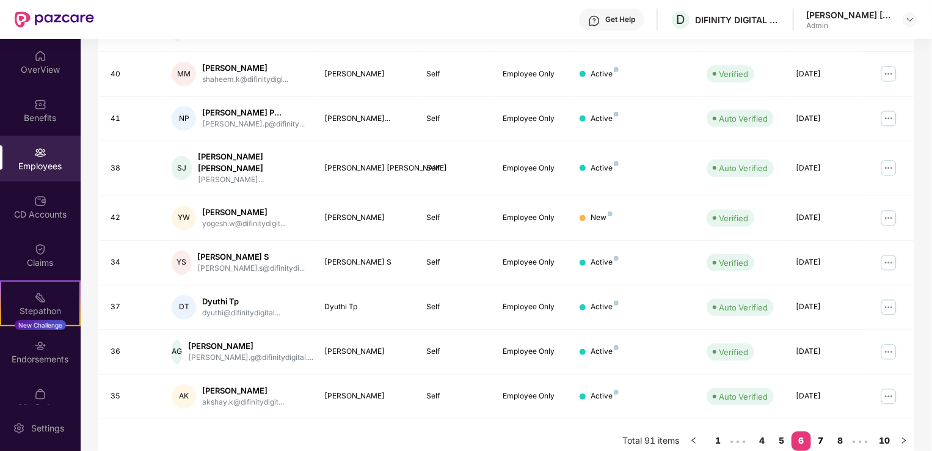
click at [823, 431] on link "7" at bounding box center [821, 440] width 20 height 18
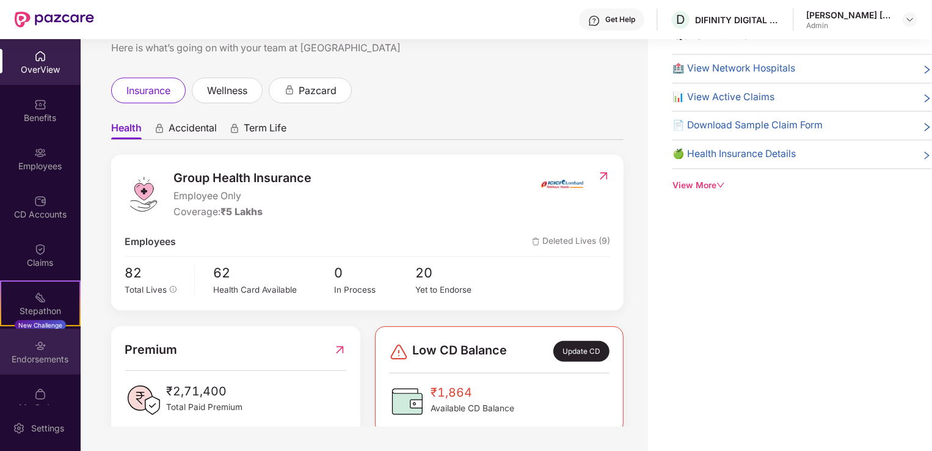
scroll to position [20, 0]
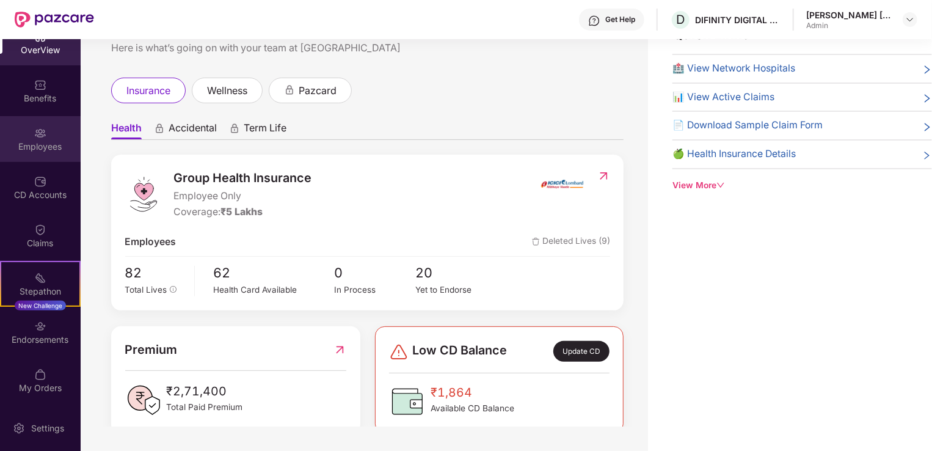
click at [39, 147] on div "Employees" at bounding box center [40, 147] width 81 height 12
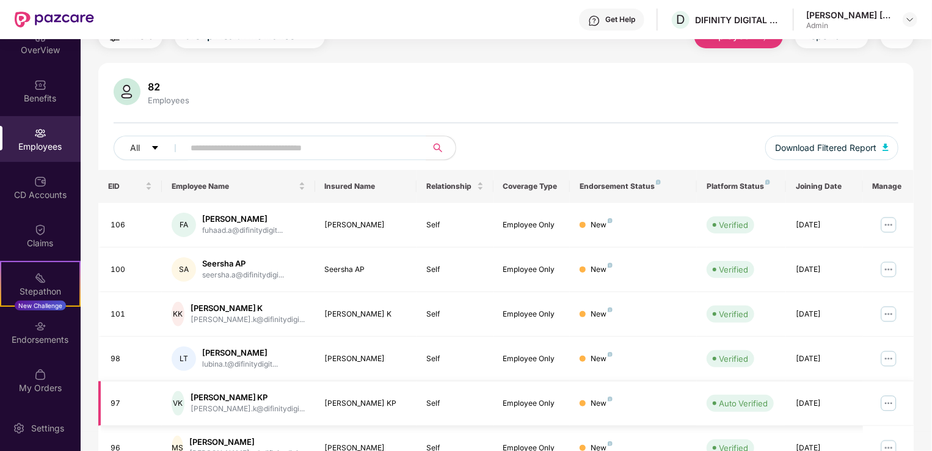
scroll to position [57, 0]
click at [331, 150] on input "text" at bounding box center [300, 148] width 219 height 18
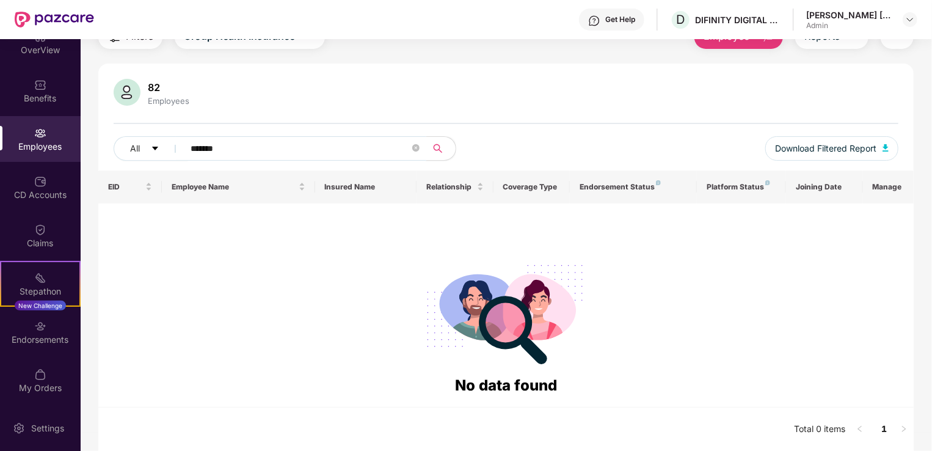
scroll to position [57, 0]
type input "*"
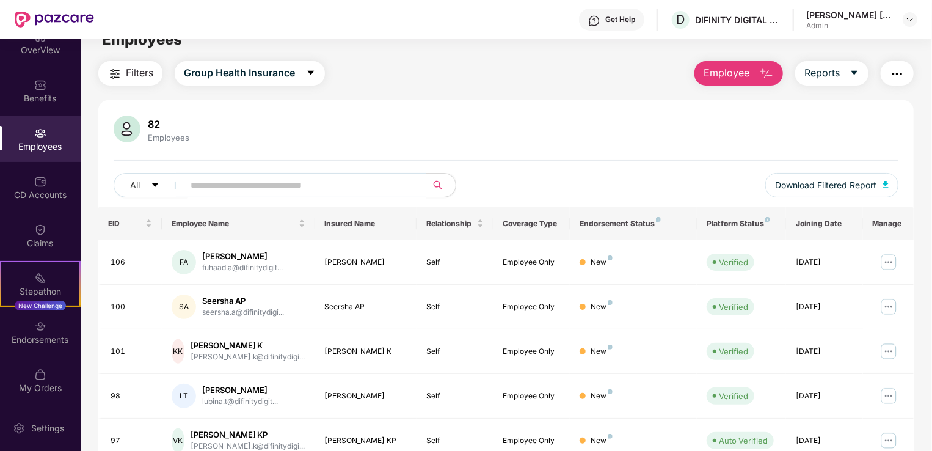
scroll to position [21, 0]
click at [133, 78] on span "Filters" at bounding box center [139, 72] width 27 height 15
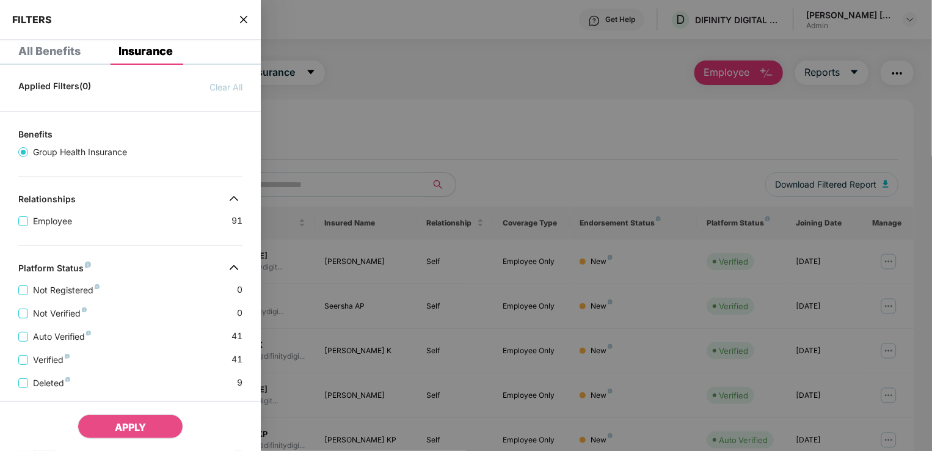
scroll to position [16, 0]
click at [412, 100] on div at bounding box center [466, 225] width 932 height 451
click at [350, 122] on div at bounding box center [466, 225] width 932 height 451
click at [245, 23] on icon "close" at bounding box center [244, 20] width 10 height 10
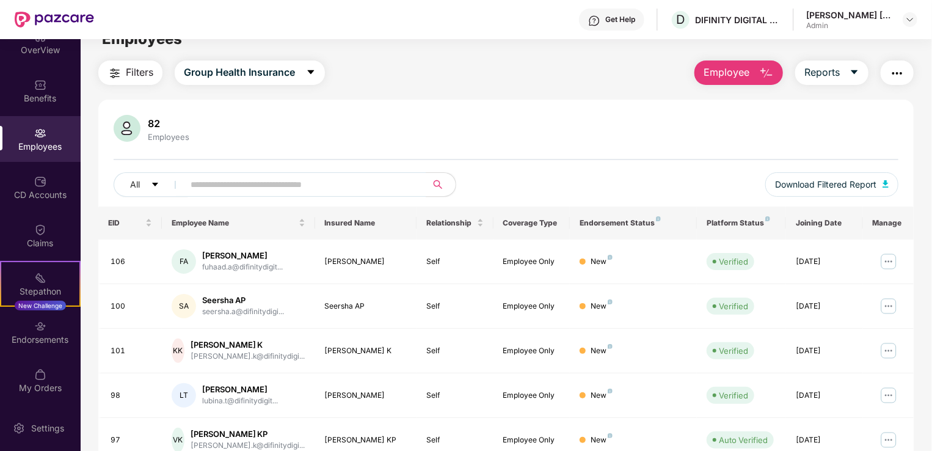
click at [895, 79] on img "button" at bounding box center [897, 73] width 15 height 15
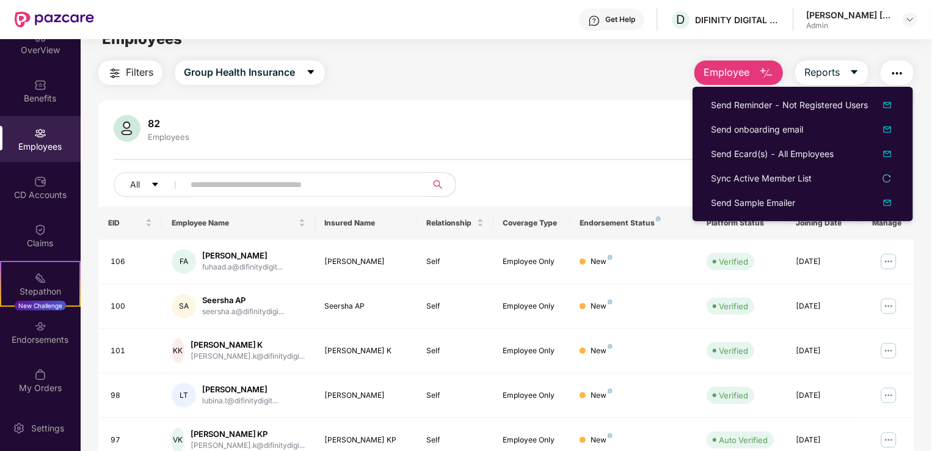
click at [599, 169] on div "82 Employees All Download Filtered Report" at bounding box center [506, 161] width 816 height 92
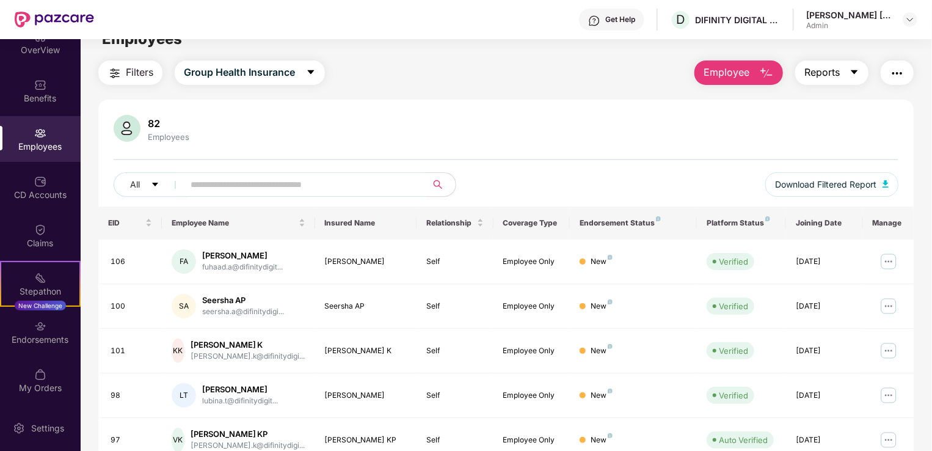
click at [854, 78] on span "caret-down" at bounding box center [855, 72] width 10 height 11
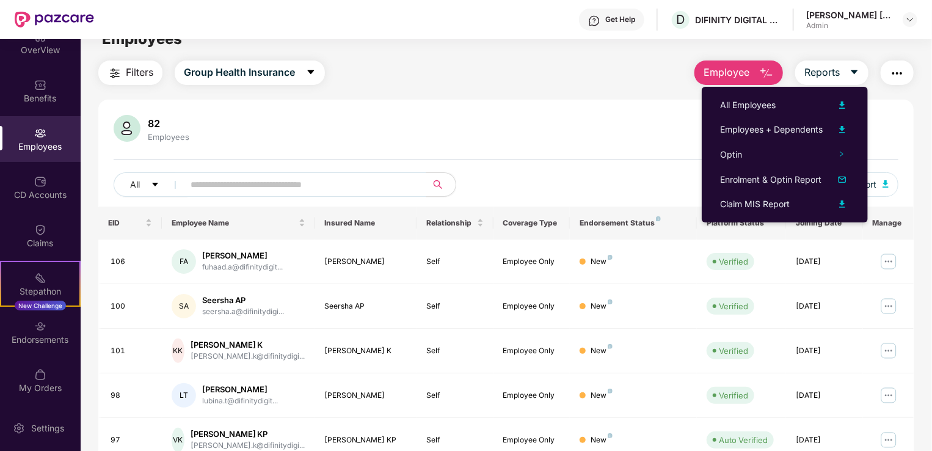
click at [897, 133] on div "82 Employees" at bounding box center [506, 129] width 785 height 29
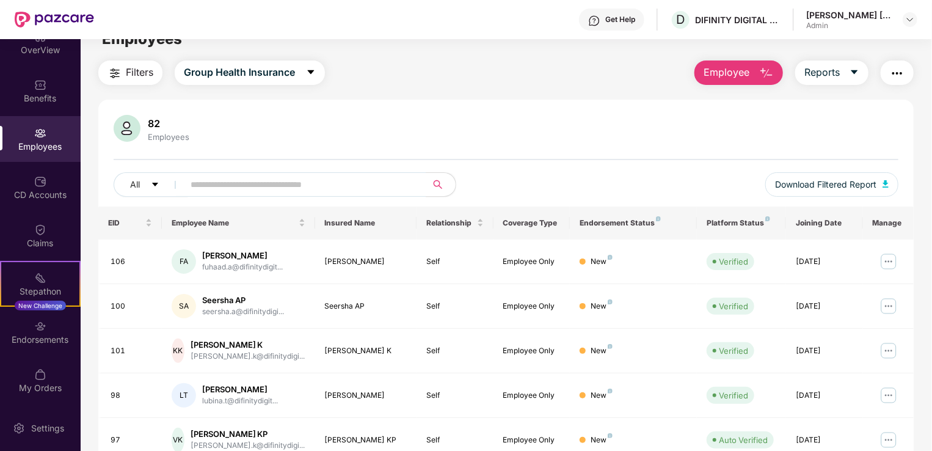
click at [126, 67] on span "Filters" at bounding box center [139, 72] width 27 height 15
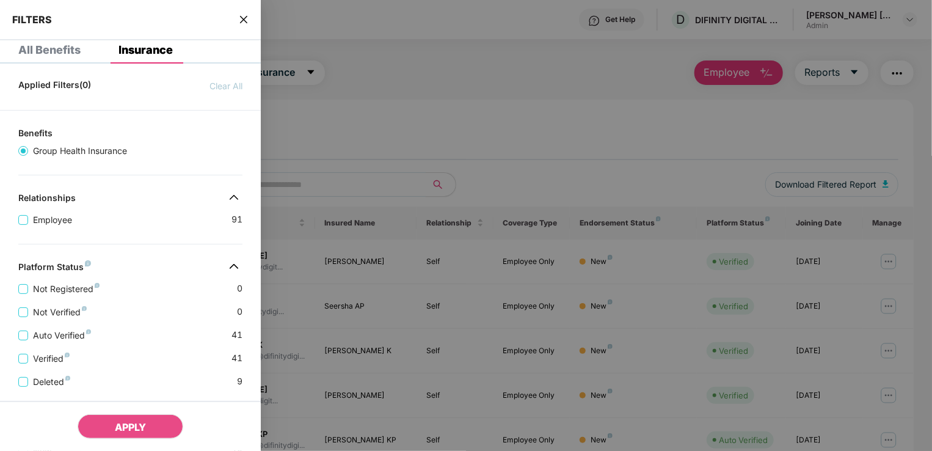
click at [356, 112] on div at bounding box center [466, 225] width 932 height 451
click at [247, 18] on icon "close" at bounding box center [244, 20] width 10 height 10
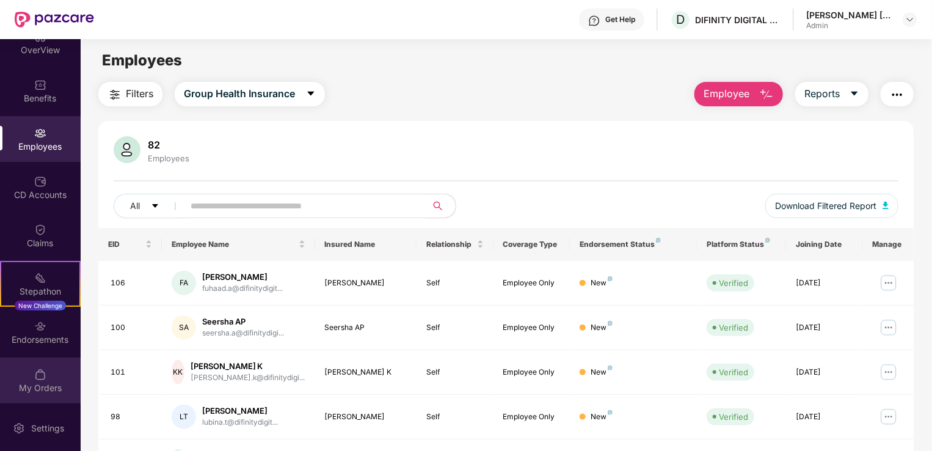
scroll to position [0, 0]
click at [740, 104] on button "Employee" at bounding box center [739, 94] width 89 height 24
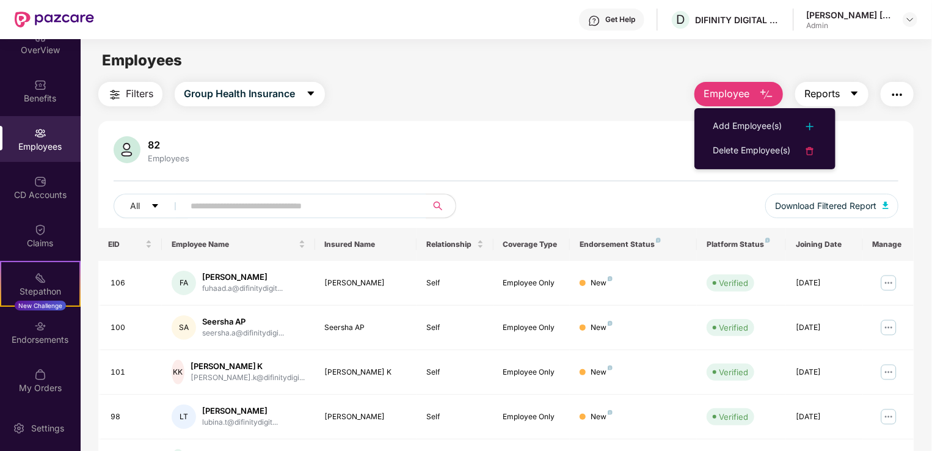
click at [841, 103] on button "Reports" at bounding box center [831, 94] width 73 height 24
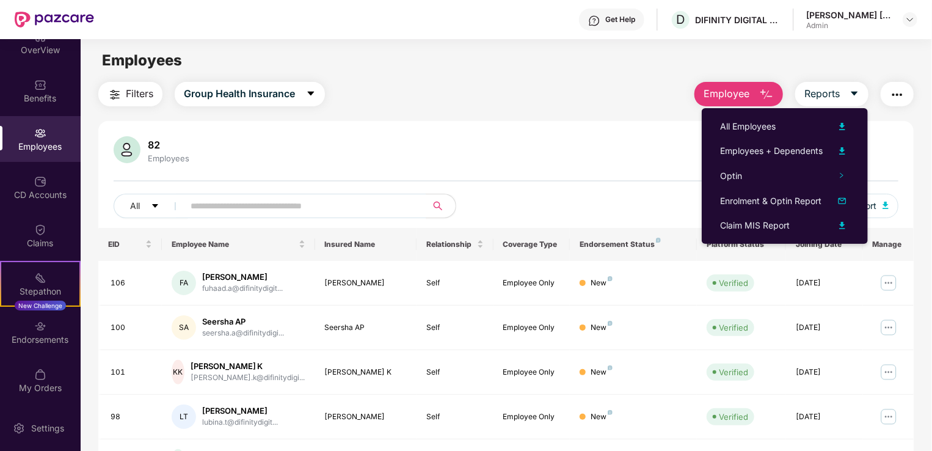
click at [900, 89] on img "button" at bounding box center [897, 94] width 15 height 15
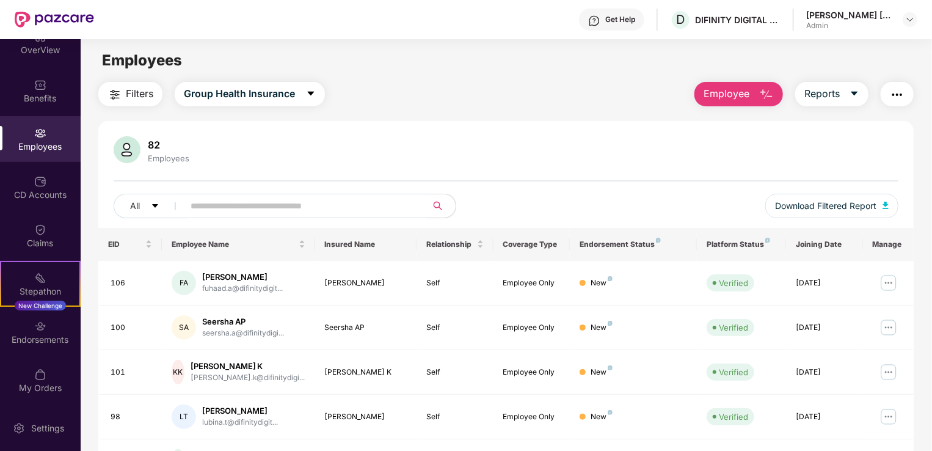
click at [632, 129] on div "82 Employees All Download Filtered Report EID Employee Name Insured Name Relati…" at bounding box center [506, 436] width 816 height 630
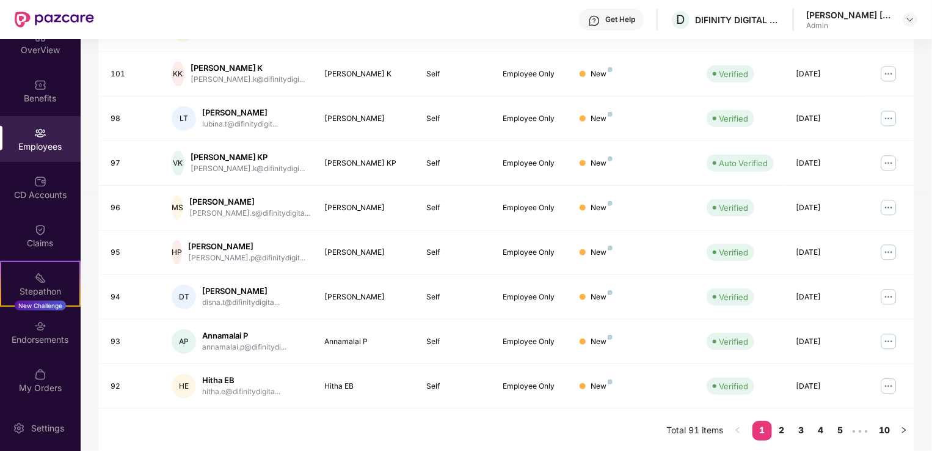
scroll to position [296, 0]
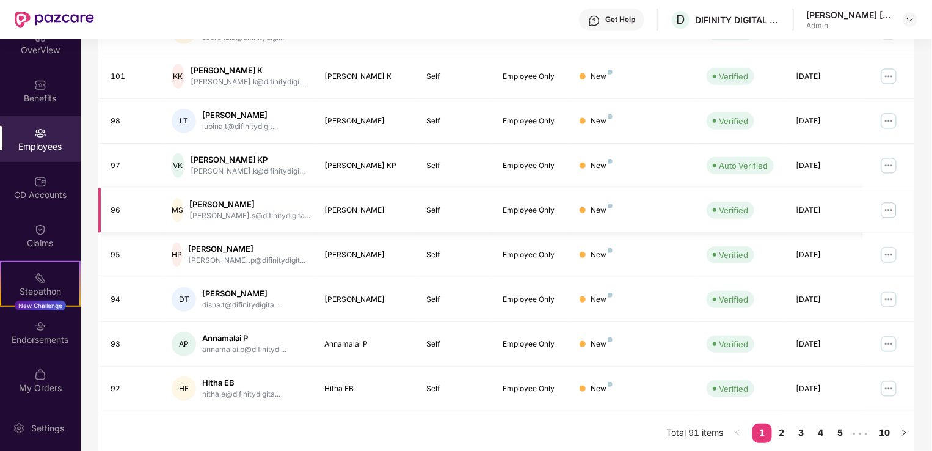
click at [751, 219] on td "Verified" at bounding box center [741, 210] width 89 height 45
click at [784, 434] on link "2" at bounding box center [782, 432] width 20 height 18
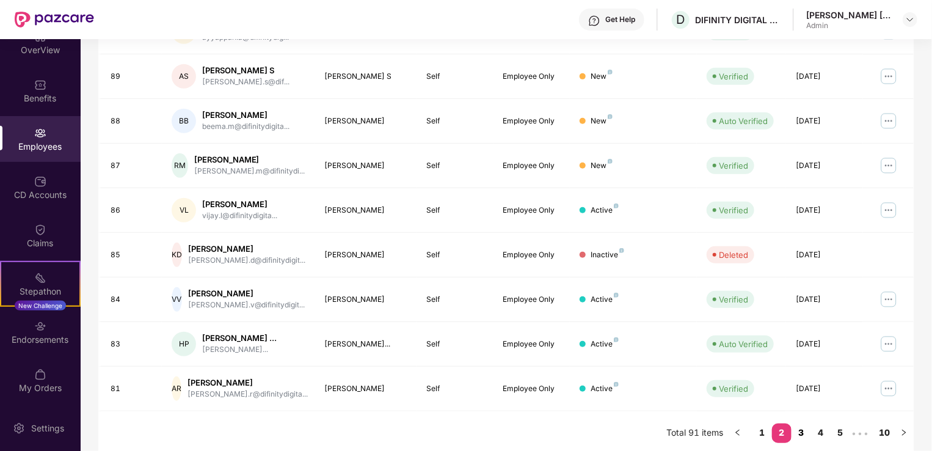
click at [805, 431] on link "3" at bounding box center [802, 432] width 20 height 18
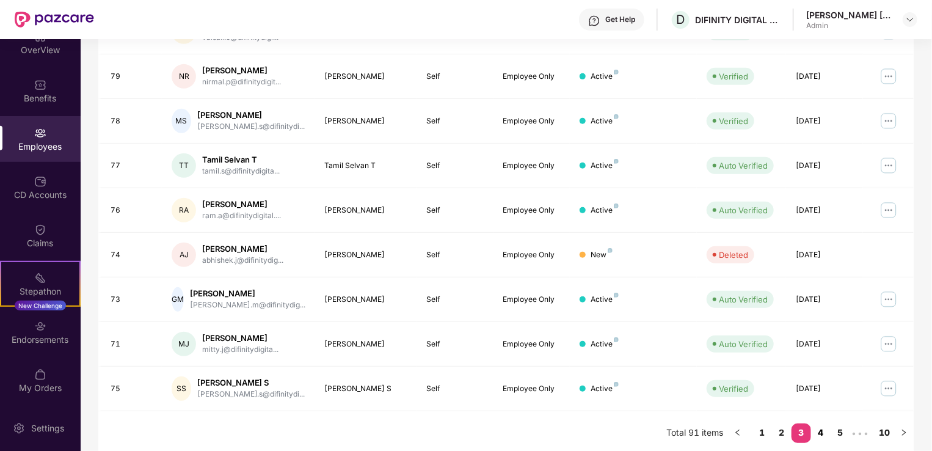
click at [824, 433] on link "4" at bounding box center [821, 432] width 20 height 18
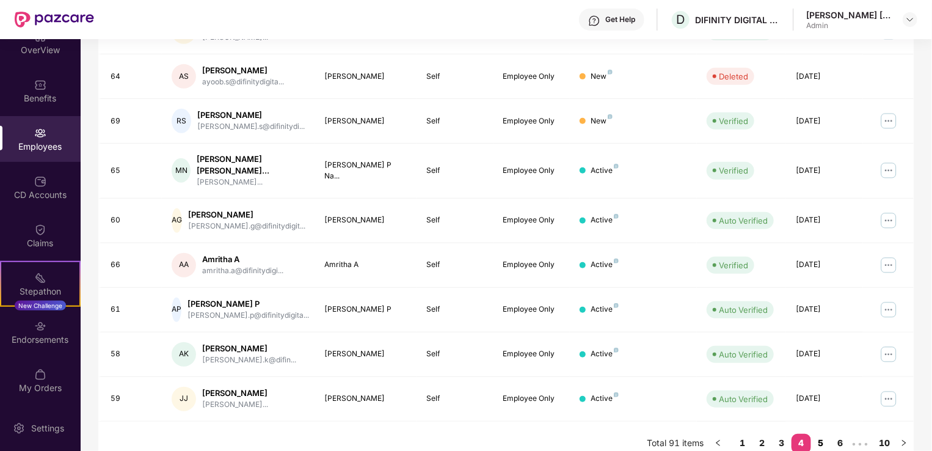
click at [823, 446] on link "5" at bounding box center [821, 443] width 20 height 18
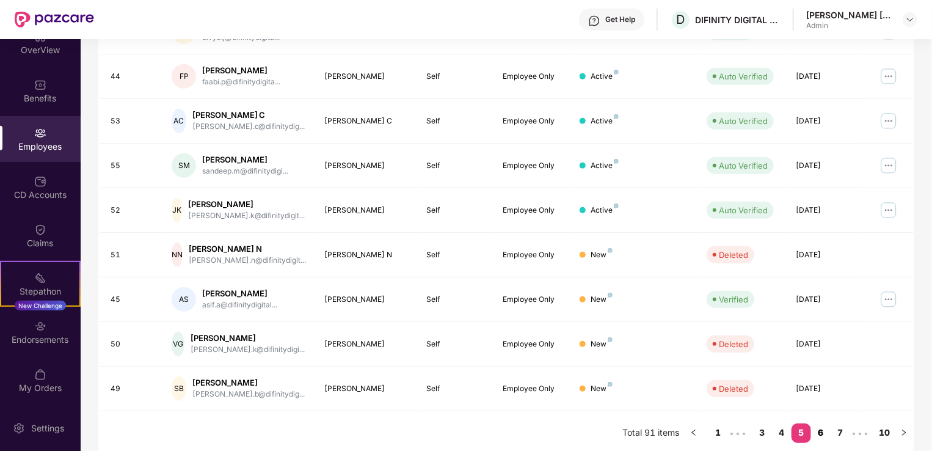
click at [819, 436] on link "6" at bounding box center [821, 432] width 20 height 18
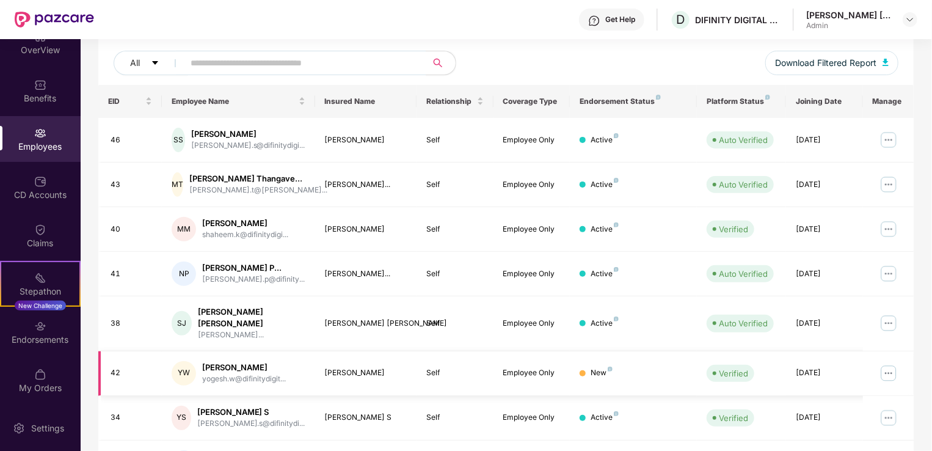
scroll to position [134, 0]
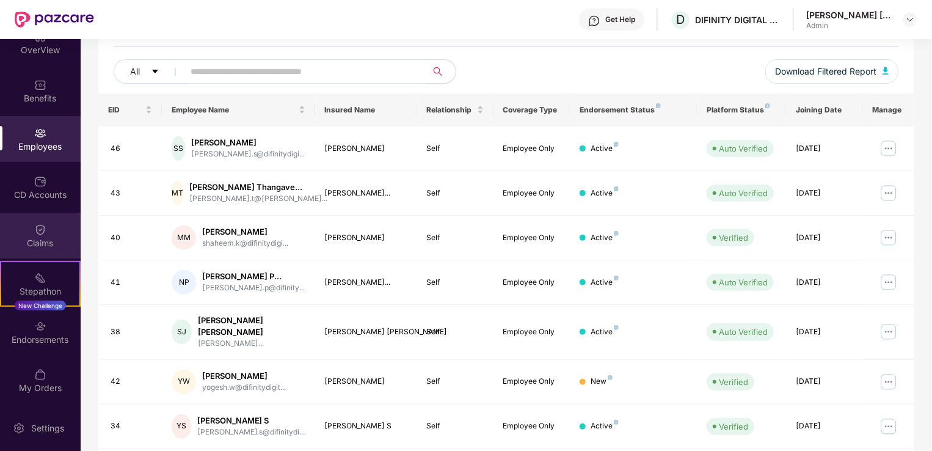
click at [35, 232] on img at bounding box center [40, 230] width 12 height 12
